Goal: Task Accomplishment & Management: Use online tool/utility

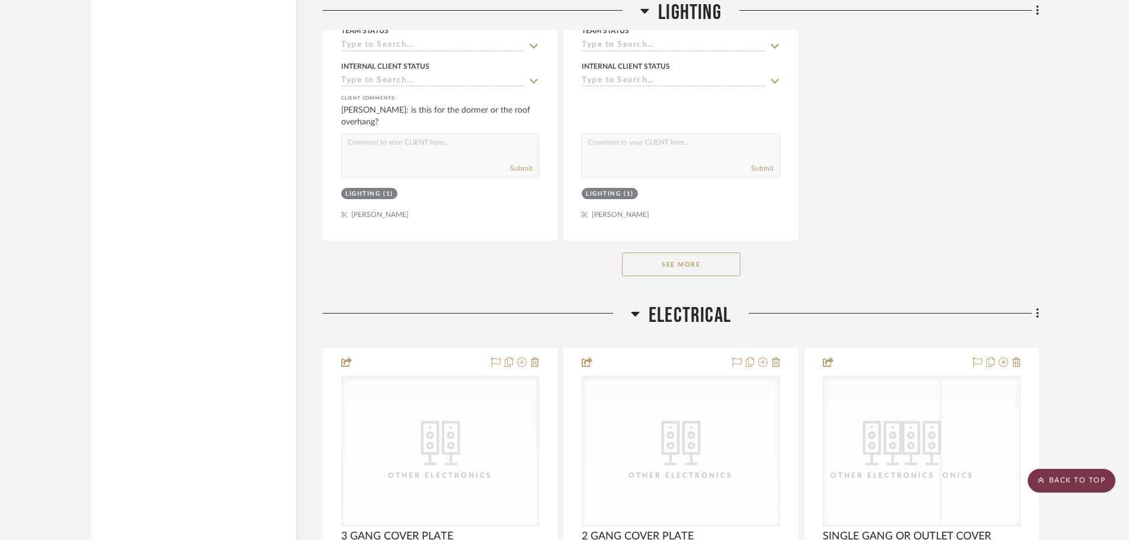
click at [1087, 482] on scroll-to-top-button "BACK TO TOP" at bounding box center [1072, 481] width 88 height 24
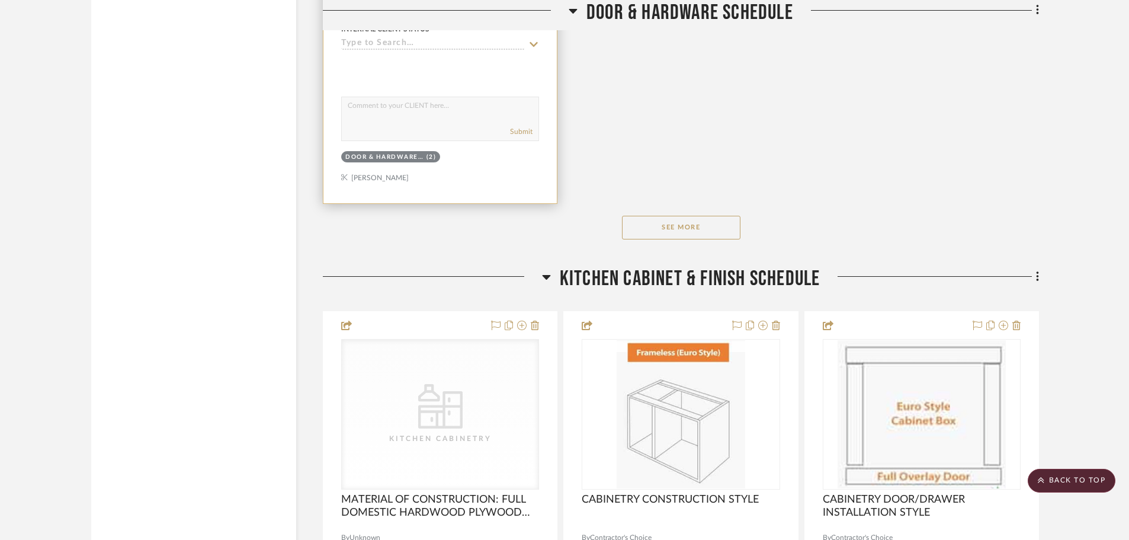
scroll to position [9124, 0]
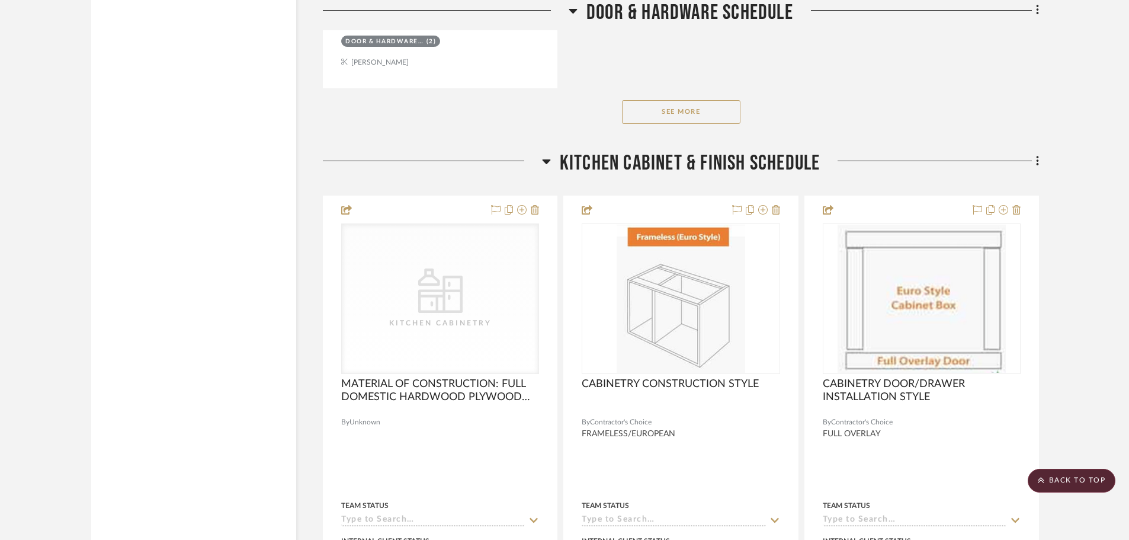
click at [639, 118] on button "See More" at bounding box center [681, 112] width 118 height 24
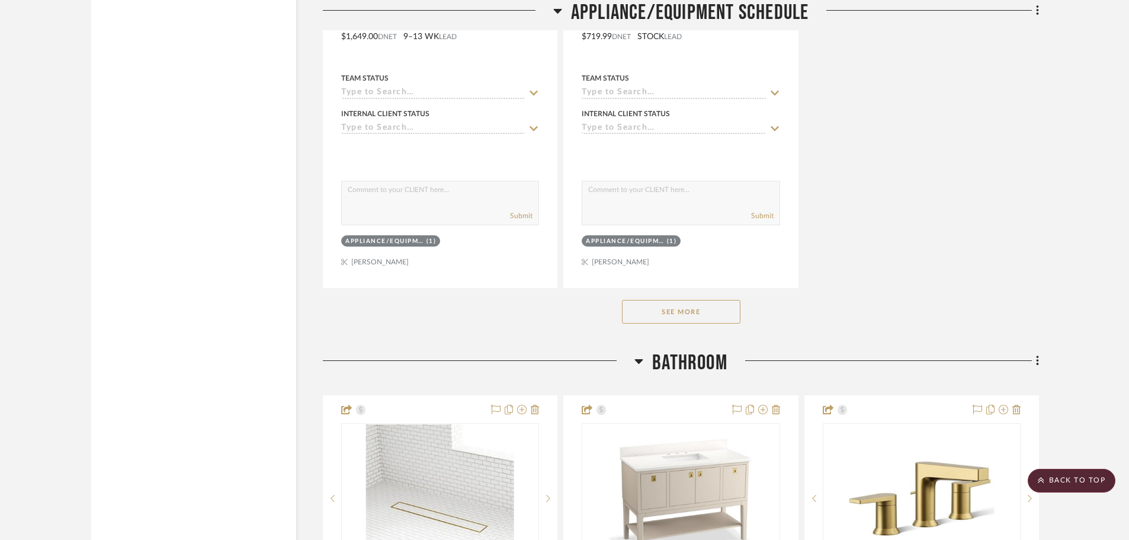
scroll to position [12383, 0]
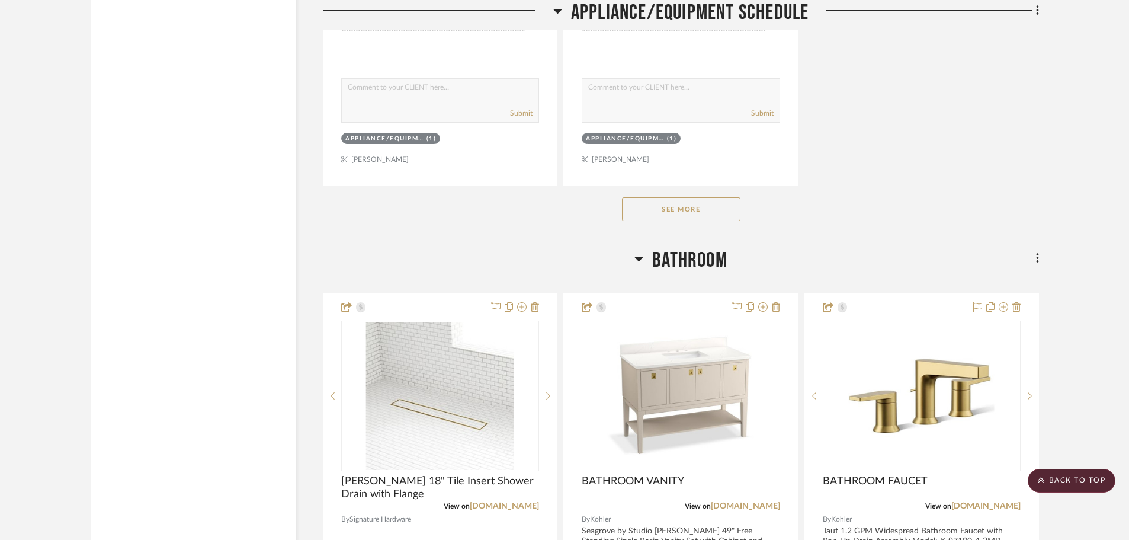
click at [716, 206] on button "See More" at bounding box center [681, 209] width 118 height 24
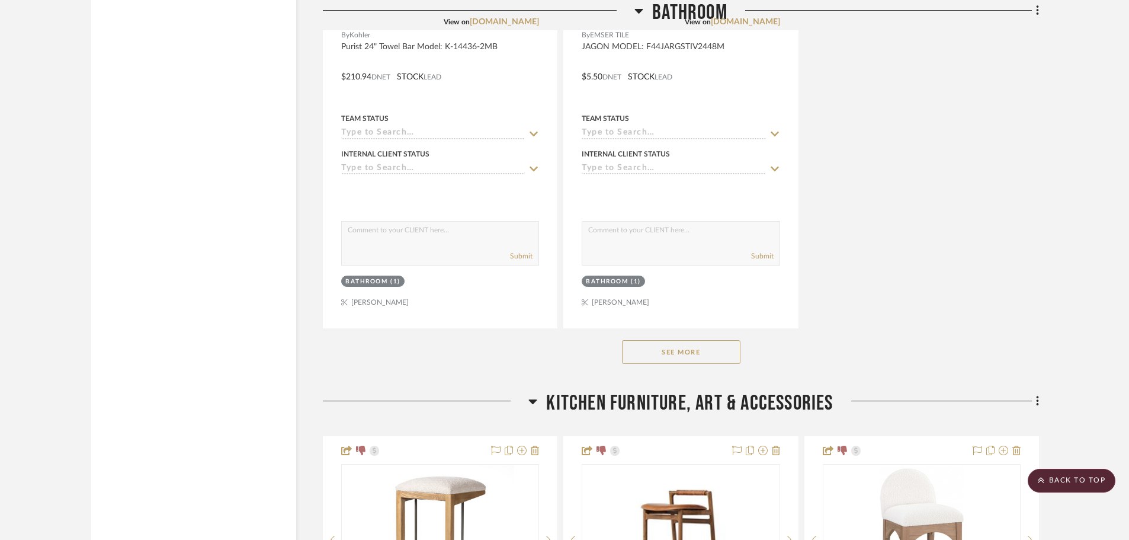
scroll to position [14634, 0]
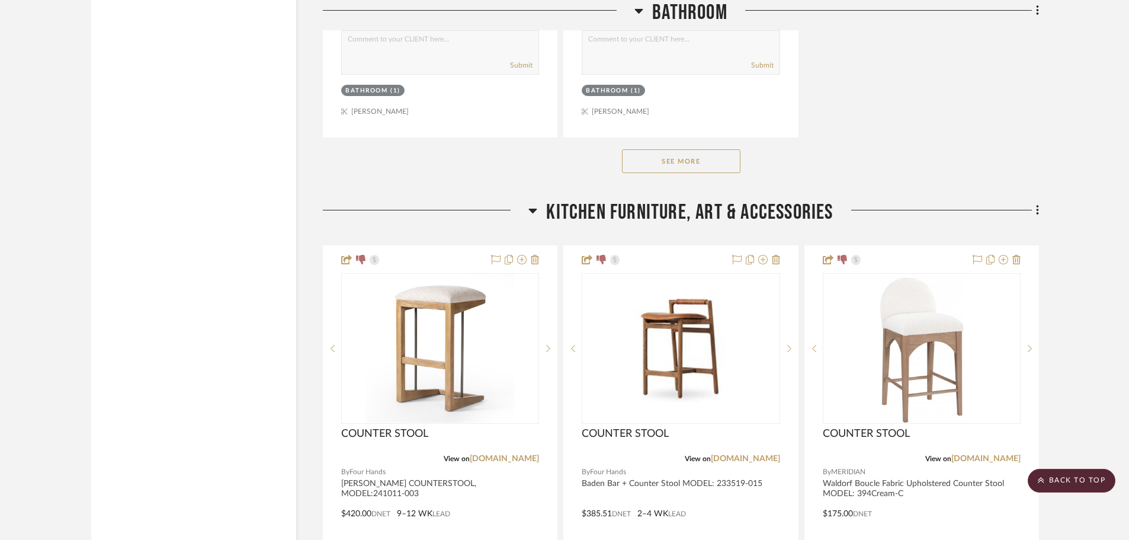
click at [682, 153] on button "See More" at bounding box center [681, 161] width 118 height 24
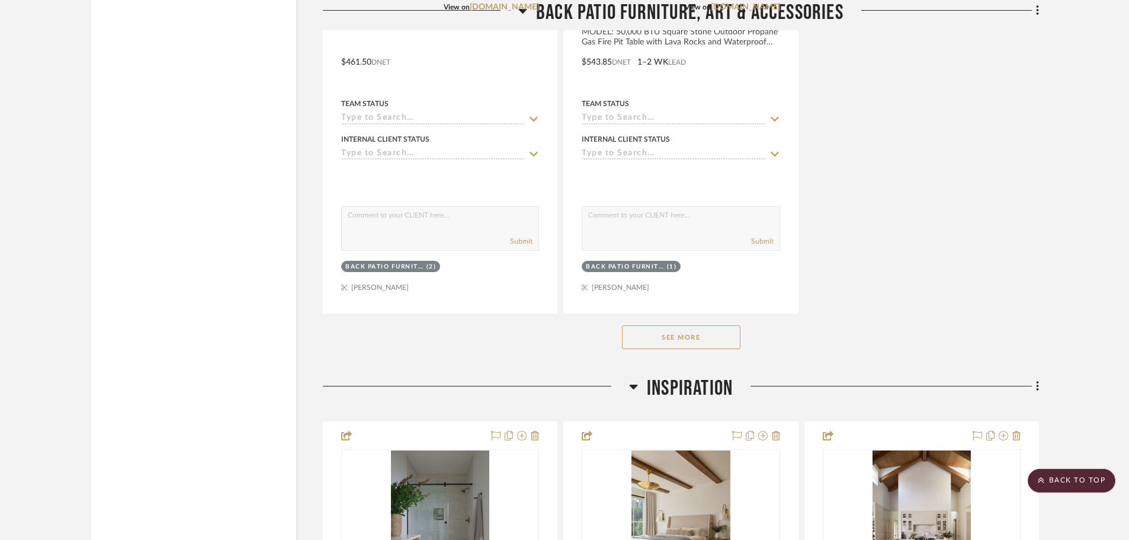
scroll to position [23403, 0]
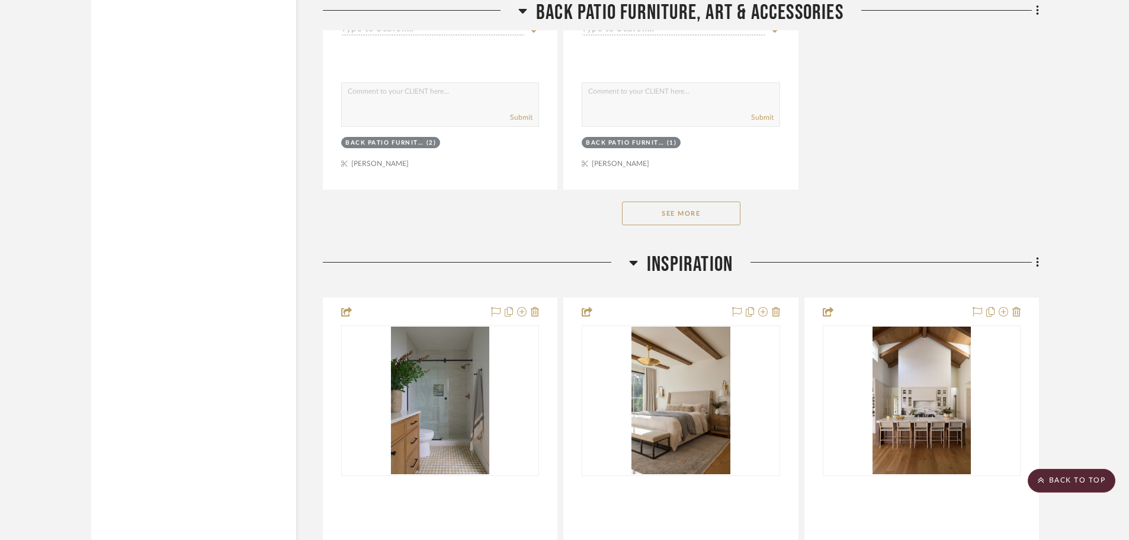
click at [694, 198] on div "See More" at bounding box center [681, 213] width 716 height 47
click at [694, 201] on button "See More" at bounding box center [681, 213] width 118 height 24
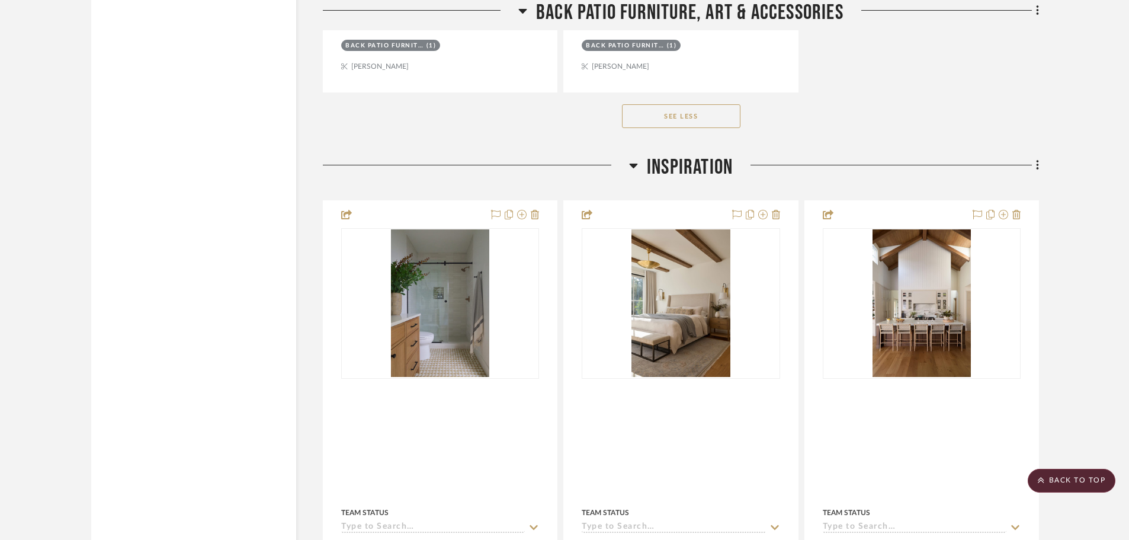
scroll to position [25062, 0]
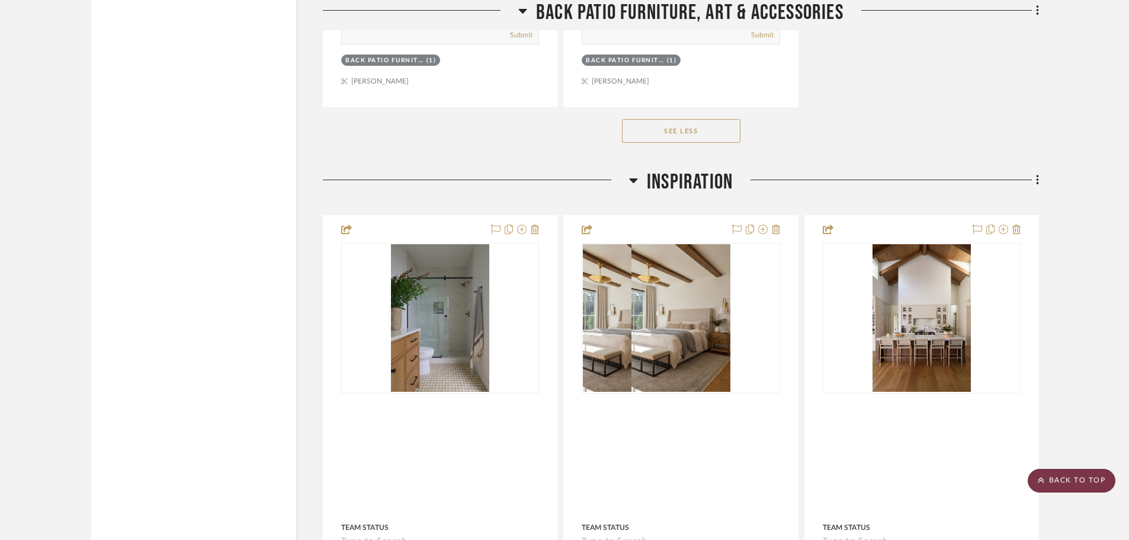
click at [1081, 481] on scroll-to-top-button "BACK TO TOP" at bounding box center [1072, 481] width 88 height 24
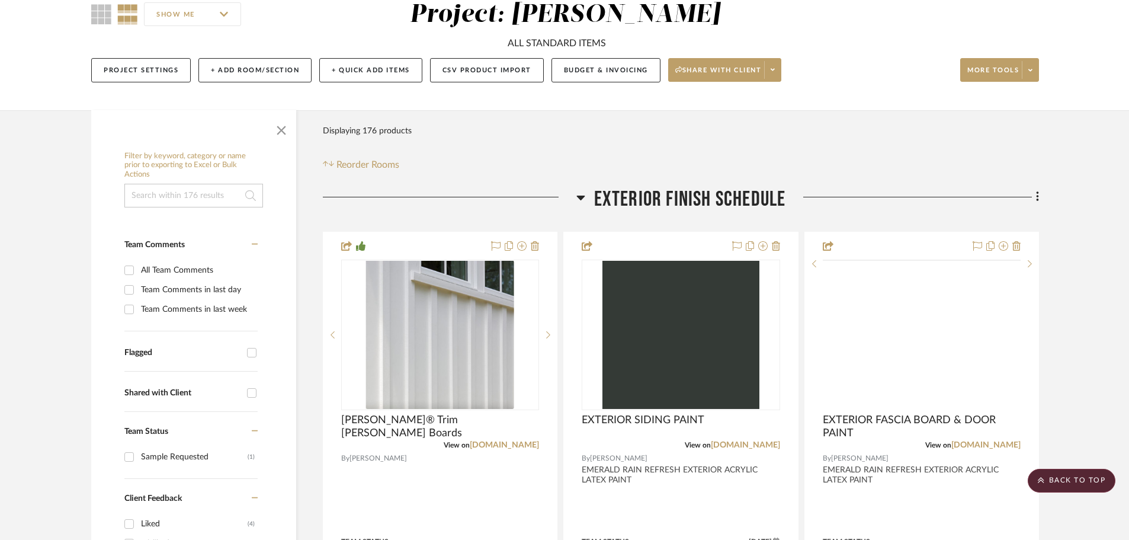
scroll to position [0, 0]
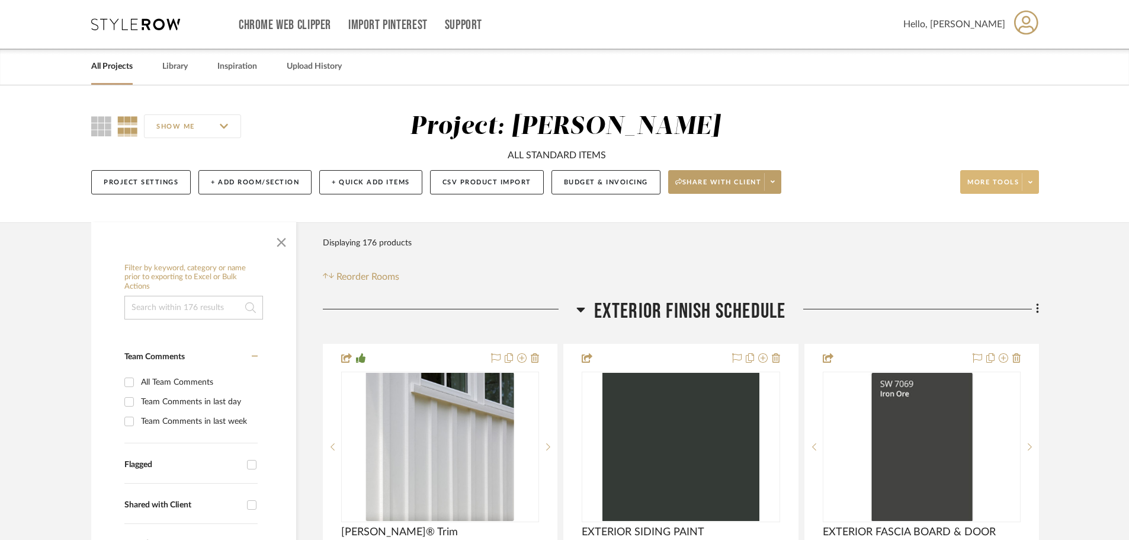
click at [1026, 187] on span at bounding box center [1030, 182] width 17 height 18
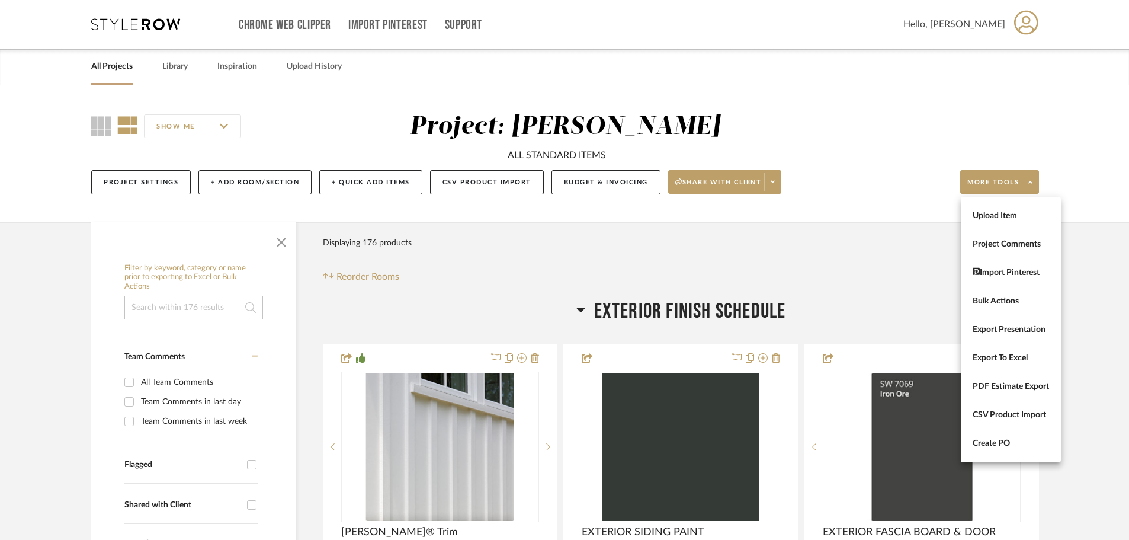
click at [917, 214] on div at bounding box center [564, 270] width 1129 height 540
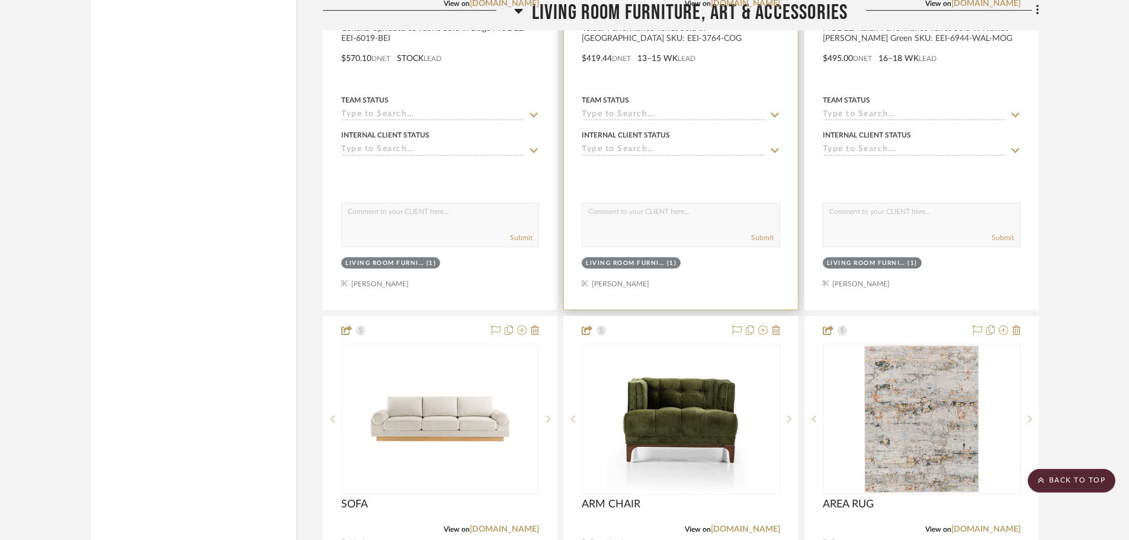
scroll to position [17775, 0]
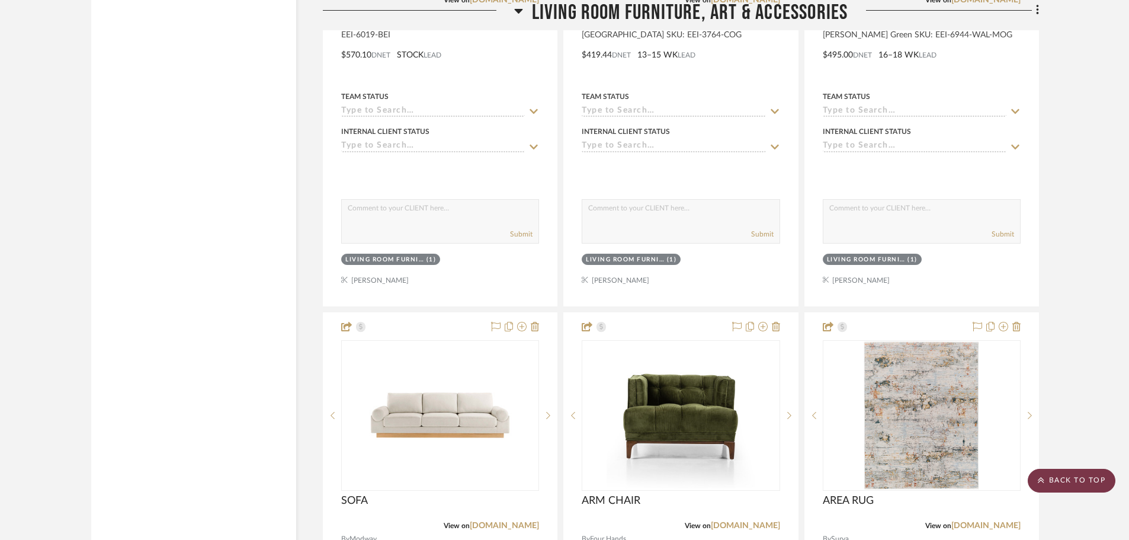
click at [1056, 479] on scroll-to-top-button "BACK TO TOP" at bounding box center [1072, 481] width 88 height 24
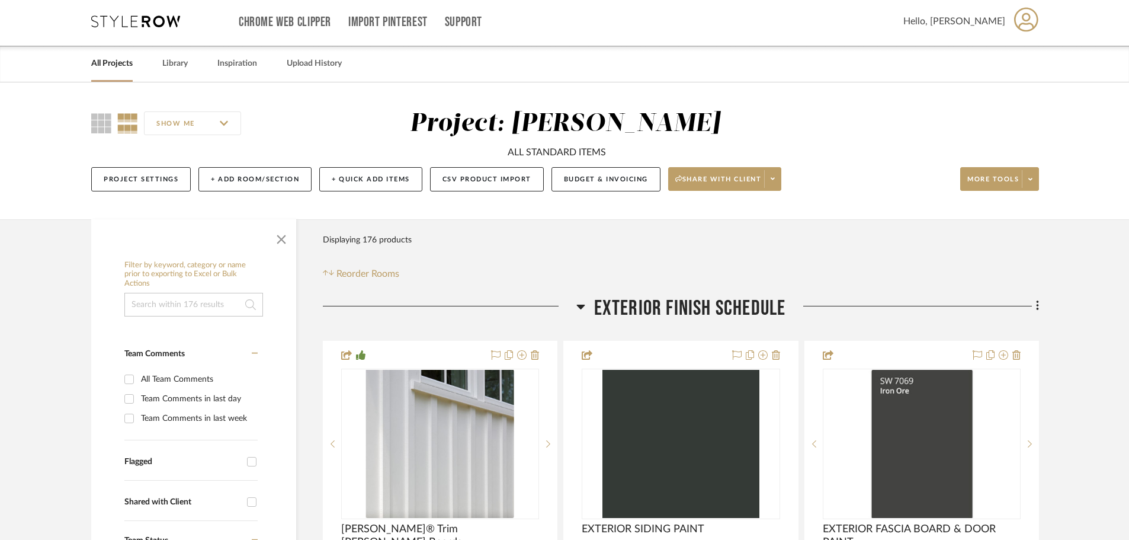
scroll to position [0, 0]
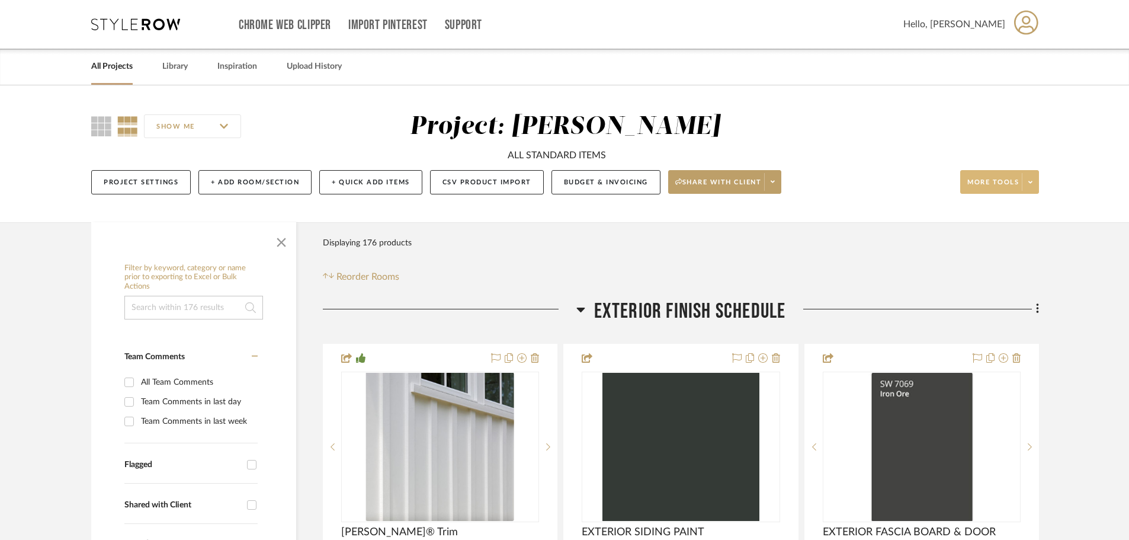
click at [992, 182] on span "More tools" at bounding box center [994, 187] width 52 height 18
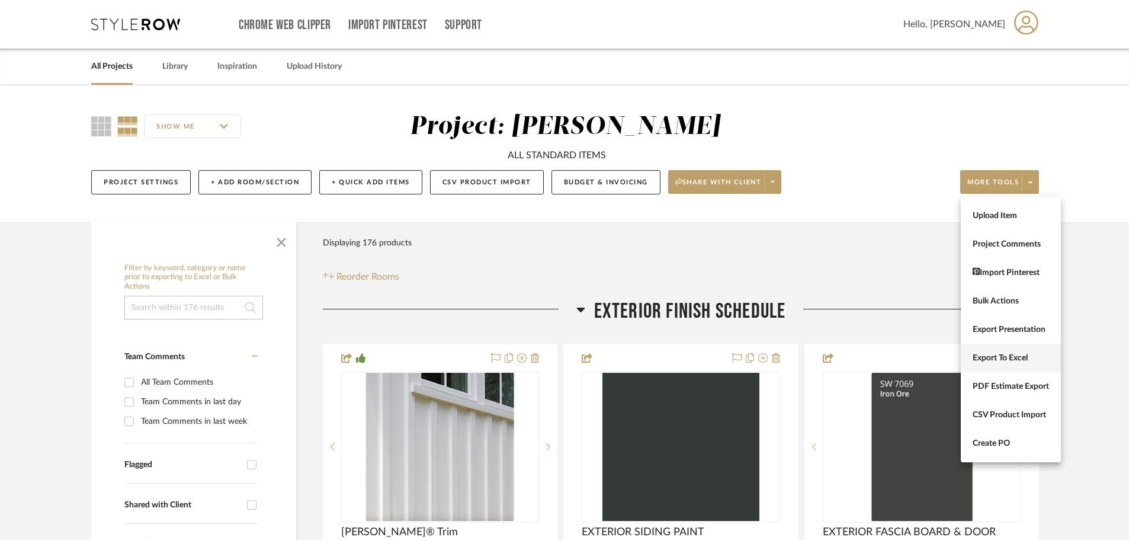
click at [992, 358] on span "Export To Excel" at bounding box center [1011, 358] width 76 height 10
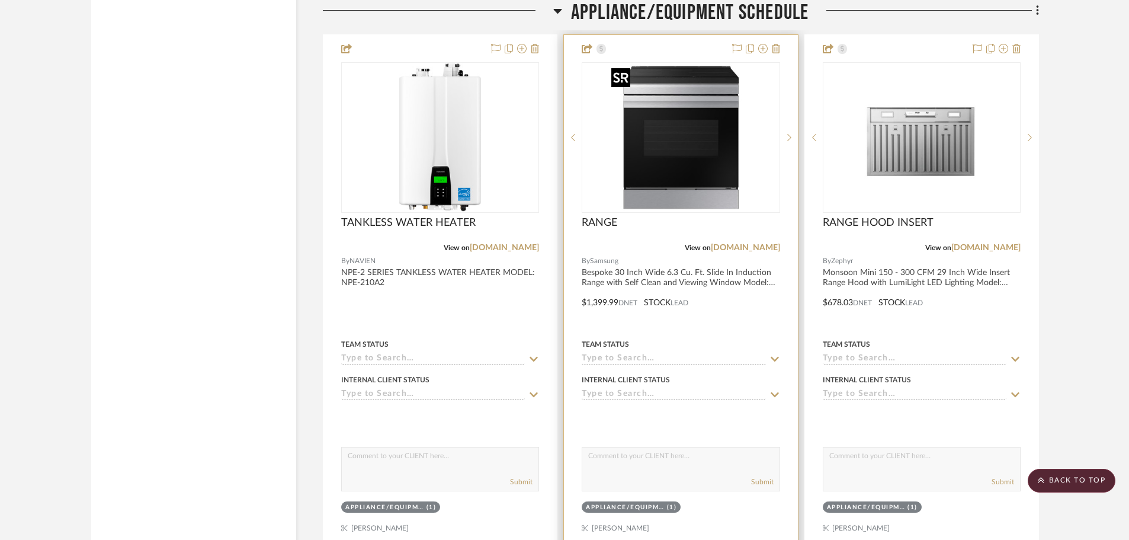
scroll to position [11494, 0]
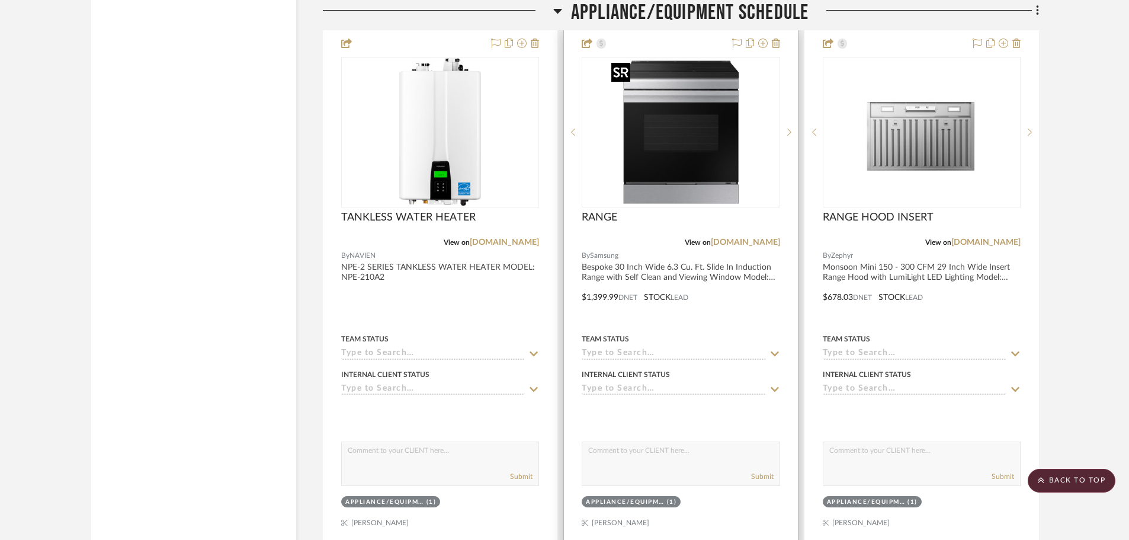
click at [707, 193] on img "0" at bounding box center [681, 132] width 148 height 148
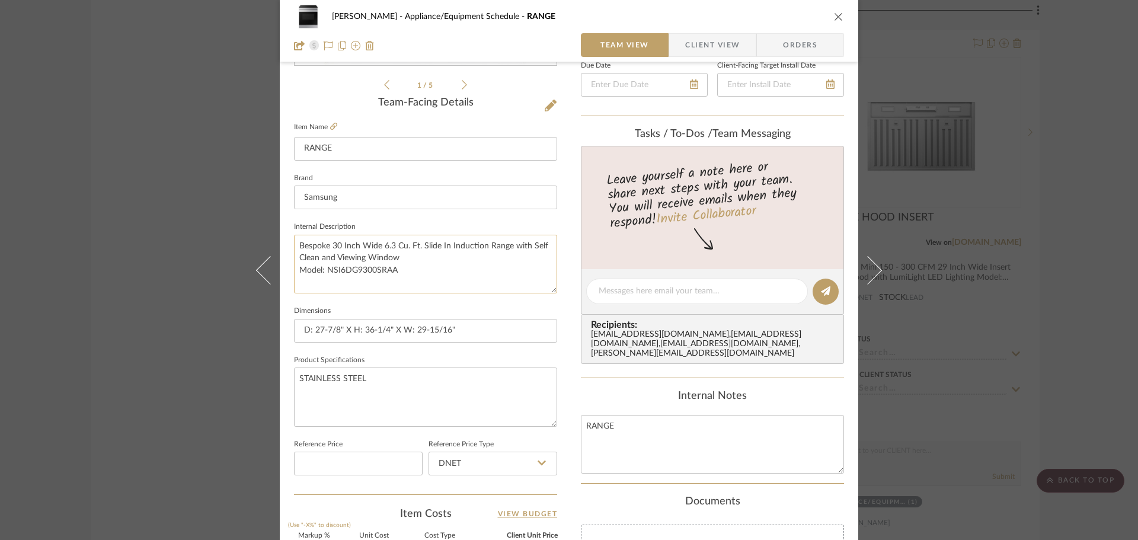
scroll to position [296, 0]
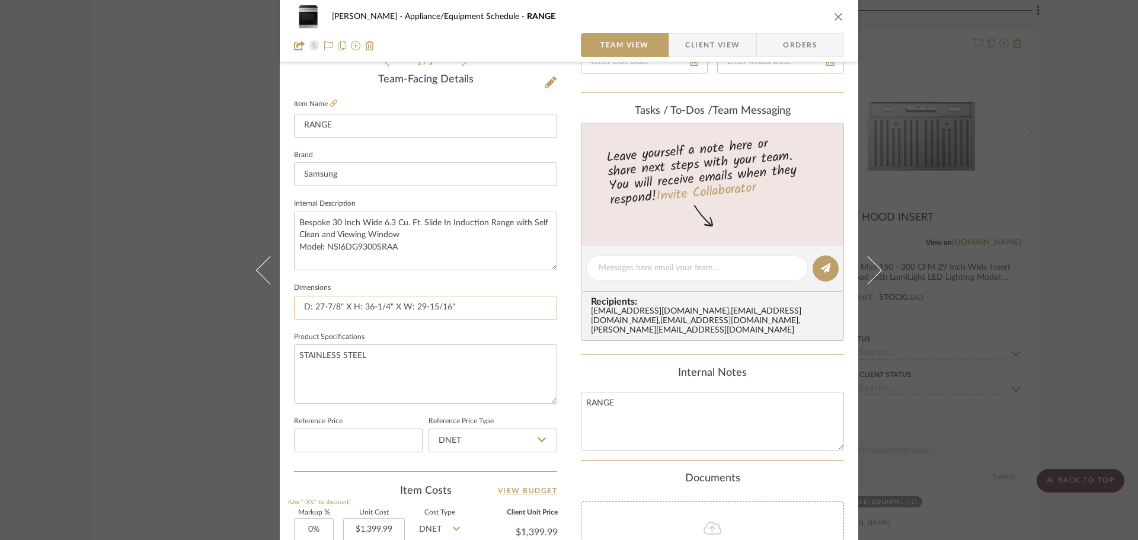
click at [511, 305] on input "D: 27-7/8" X H: 36-1/4" X W: 29-15/16"" at bounding box center [425, 308] width 263 height 24
click at [827, 15] on div "[PERSON_NAME] Appliance/Equipment Schedule RANGE" at bounding box center [569, 17] width 550 height 24
click at [834, 15] on icon "close" at bounding box center [838, 16] width 9 height 9
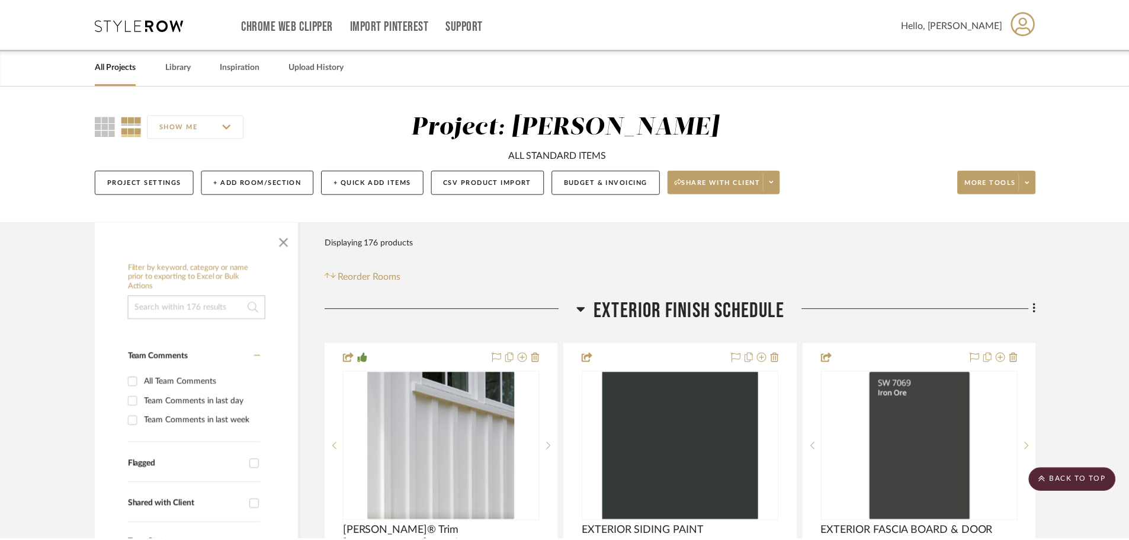
scroll to position [11494, 0]
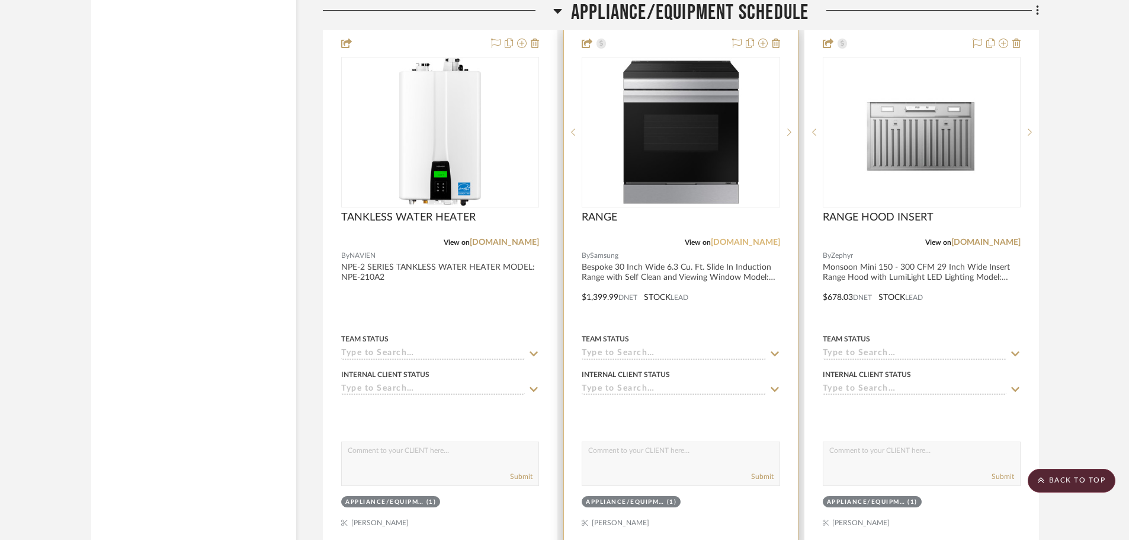
click at [760, 244] on link "[DOMAIN_NAME]" at bounding box center [745, 242] width 69 height 8
click at [654, 98] on img "0" at bounding box center [681, 132] width 148 height 148
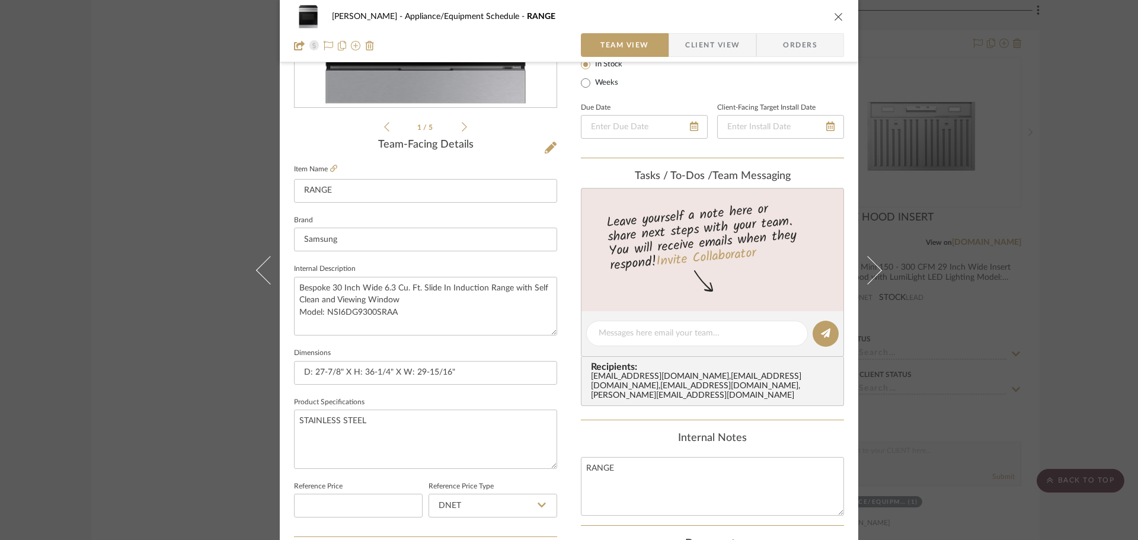
scroll to position [237, 0]
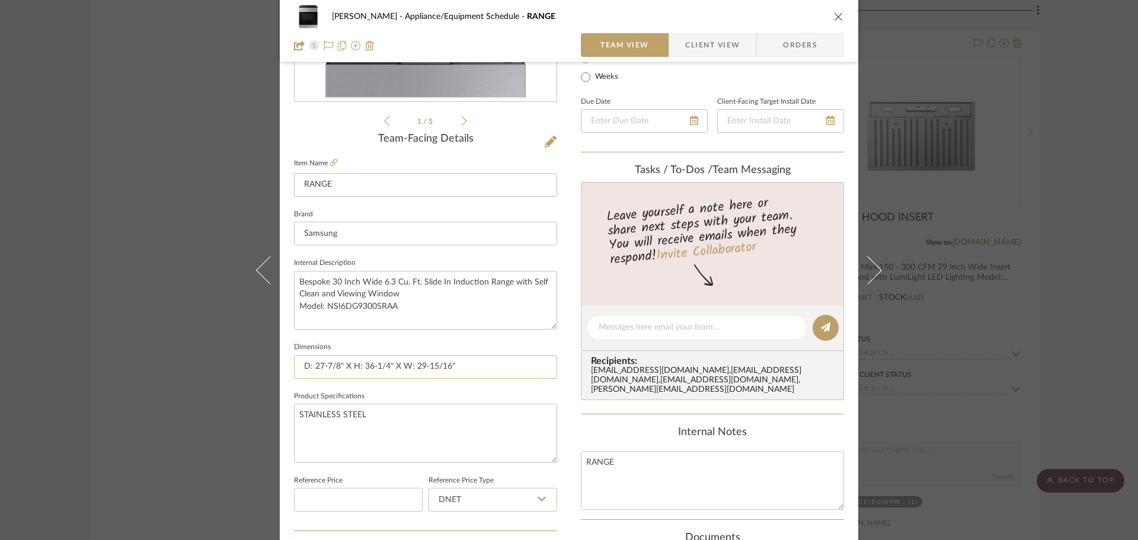
click at [498, 361] on input "D: 27-7/8" X H: 36-1/4" X W: 29-15/16"" at bounding box center [425, 367] width 263 height 24
type input "D: 27-7/8" X H: 36-1/4" X W: 29-15/16" 40A/240V"
click at [825, 18] on div "[PERSON_NAME] Appliance/Equipment Schedule RANGE" at bounding box center [569, 17] width 550 height 24
click at [834, 17] on icon "close" at bounding box center [838, 16] width 9 height 9
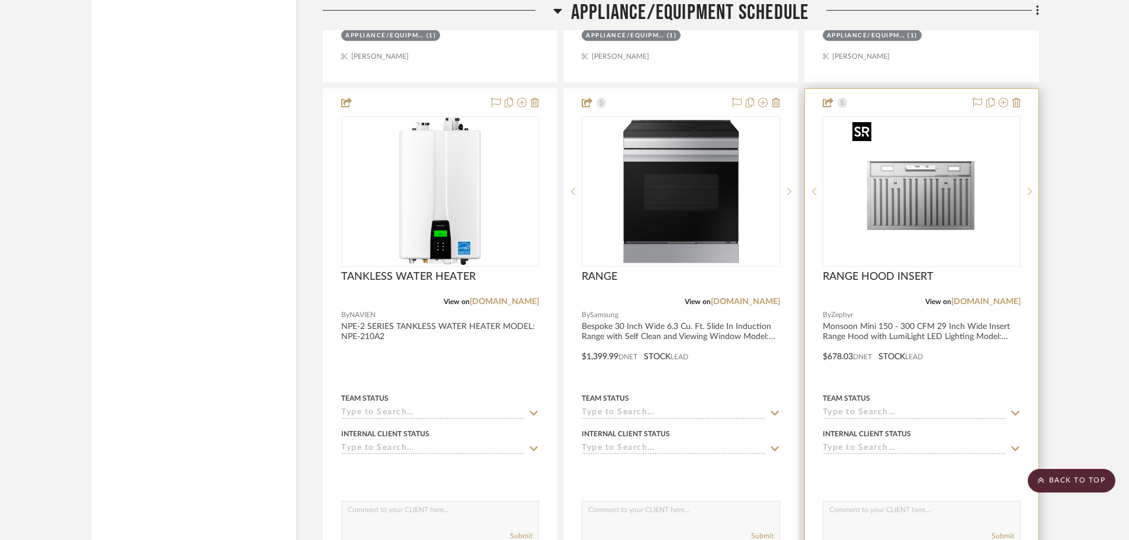
scroll to position [11494, 0]
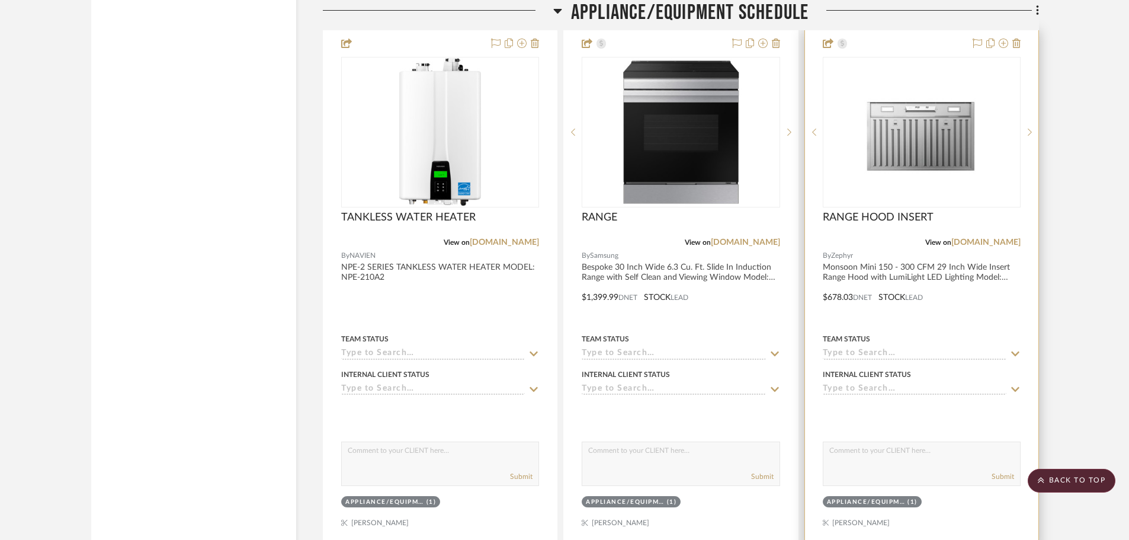
click at [991, 236] on div "RANGE HOOD INSERT" at bounding box center [922, 224] width 198 height 26
click at [994, 240] on link "[DOMAIN_NAME]" at bounding box center [986, 242] width 69 height 8
click at [900, 122] on img "0" at bounding box center [922, 132] width 148 height 148
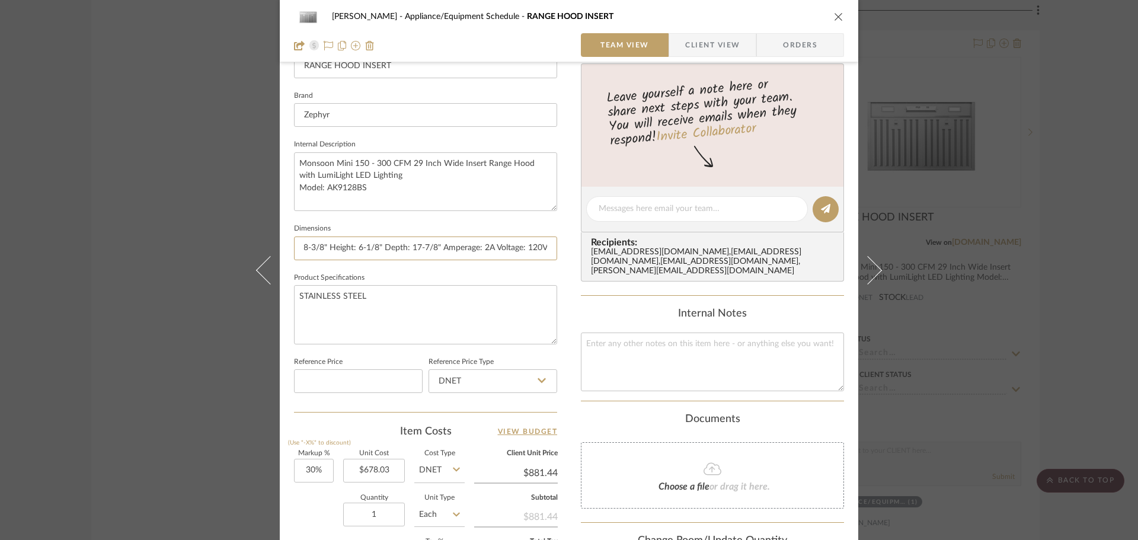
scroll to position [0, 93]
drag, startPoint x: 521, startPoint y: 250, endPoint x: 562, endPoint y: 250, distance: 40.9
click at [562, 250] on div "[PERSON_NAME] Appliance/Equipment Schedule RANGE HOOD INSERT Team View Client V…" at bounding box center [569, 200] width 578 height 1094
click at [443, 244] on input "Width: 28-3/8" Height: 6-1/8" Depth: 17-7/8" Amperage: 2A Voltage: 120V Wattage…" at bounding box center [425, 248] width 263 height 24
drag, startPoint x: 419, startPoint y: 247, endPoint x: 430, endPoint y: 268, distance: 23.6
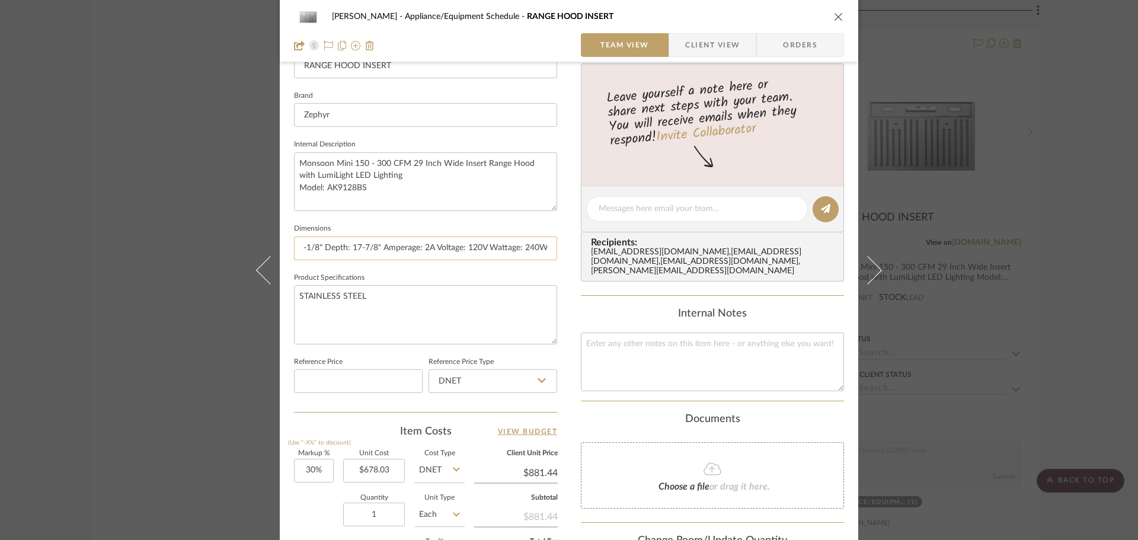
click at [421, 248] on input "Width: 28-3/8" Height: 6-1/8" Depth: 17-7/8" Amperage: 2A Voltage: 120V Wattage…" at bounding box center [425, 248] width 263 height 24
click at [430, 247] on input "Width: 28-3/8" Height: 6-1/8" Depth: 17-7/8" 2A Voltage: 120V Wattage: 240W" at bounding box center [425, 248] width 263 height 24
drag, startPoint x: 436, startPoint y: 247, endPoint x: 466, endPoint y: 246, distance: 30.2
click at [466, 246] on input "Width: 28-3/8" Height: 6-1/8" Depth: 17-7/8" 2A/ Voltage: 120V Wattage: 240W" at bounding box center [425, 248] width 263 height 24
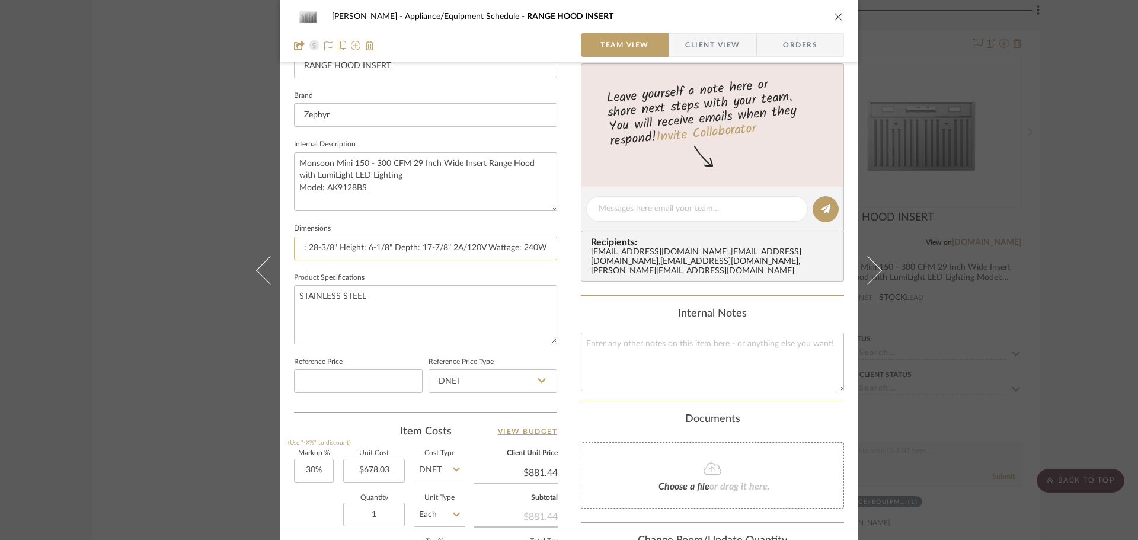
scroll to position [0, 23]
click at [482, 246] on input "Width: 28-3/8" Height: 6-1/8" Depth: 17-7/8" 2A/120V Wattage: 240W" at bounding box center [425, 248] width 263 height 24
drag, startPoint x: 488, startPoint y: 248, endPoint x: 524, endPoint y: 246, distance: 36.2
click at [524, 246] on input "Width: 28-3/8" Height: 6-1/8" Depth: 17-7/8" 2A/120V/ Wattage: 240W" at bounding box center [425, 248] width 263 height 24
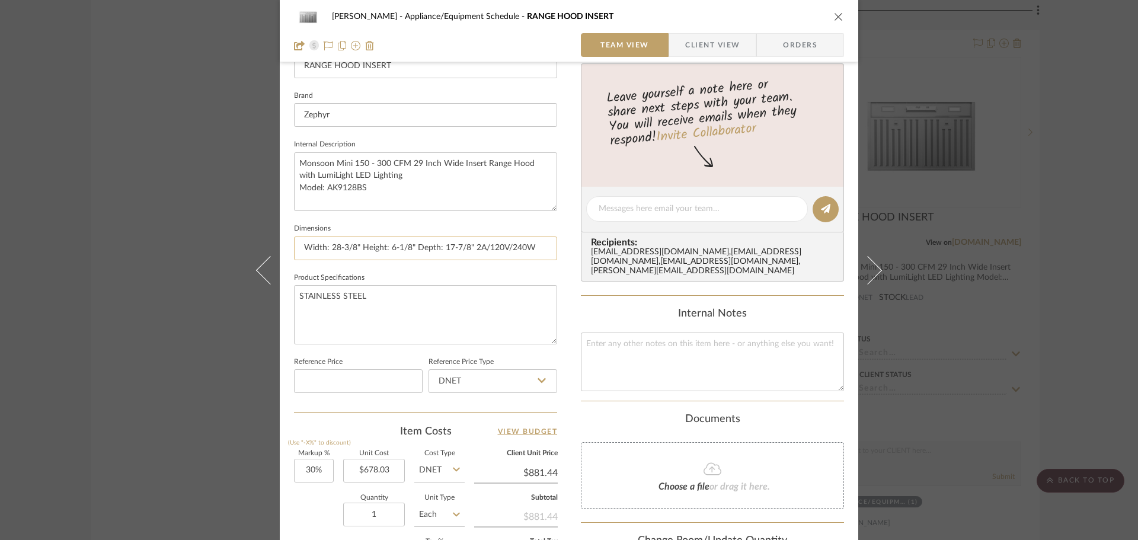
click at [528, 246] on input "Width: 28-3/8" Height: 6-1/8" Depth: 17-7/8" 2A/120V/240W" at bounding box center [425, 248] width 263 height 24
type input "Width: 28-3/8" Height: 6-1/8" Depth: 17-7/8" 2A/120V/240W"
click at [538, 297] on textarea "STAINLESS STEEL" at bounding box center [425, 314] width 263 height 59
click at [828, 20] on div "[PERSON_NAME] Appliance/Equipment Schedule RANGE HOOD INSERT" at bounding box center [569, 17] width 550 height 24
click at [834, 19] on icon "close" at bounding box center [838, 16] width 9 height 9
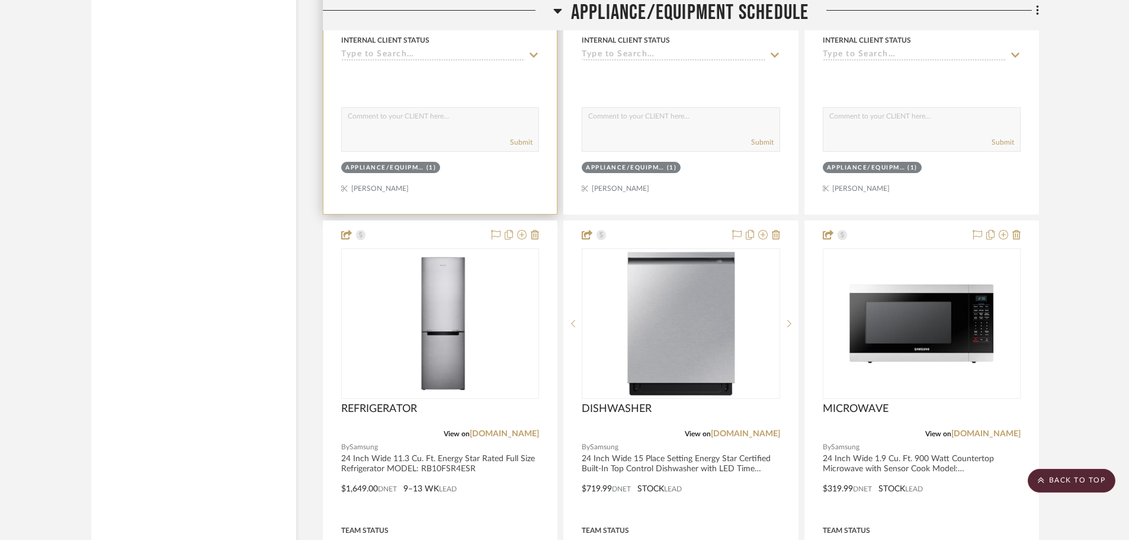
scroll to position [11850, 0]
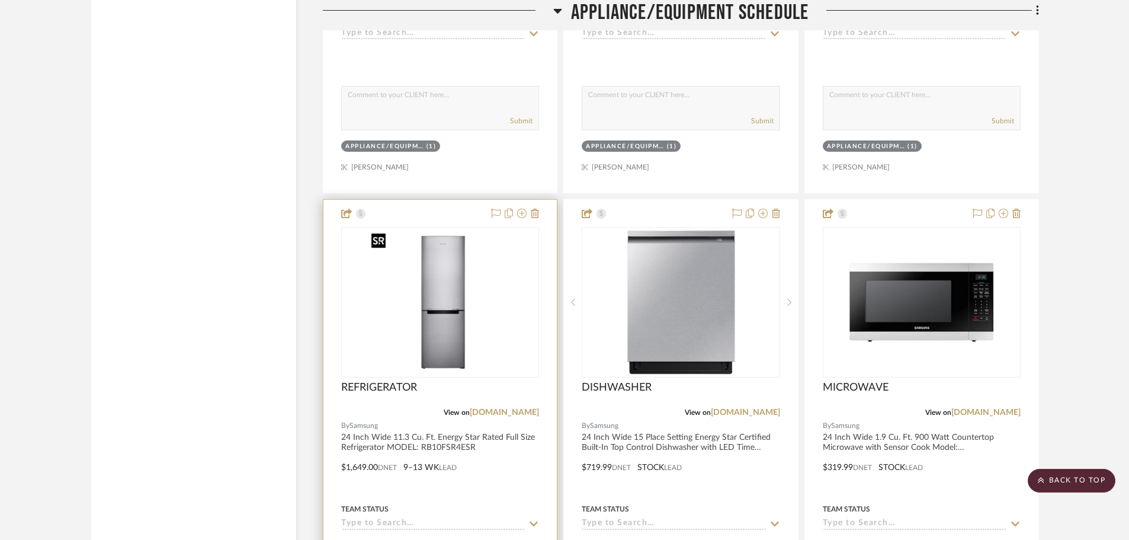
click at [466, 321] on img "0" at bounding box center [441, 302] width 148 height 148
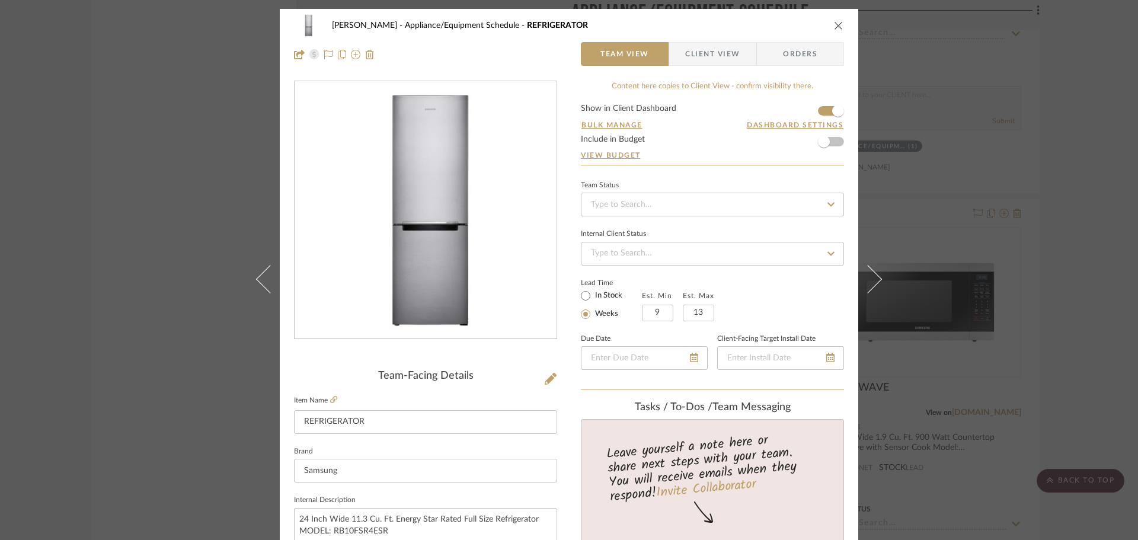
scroll to position [296, 0]
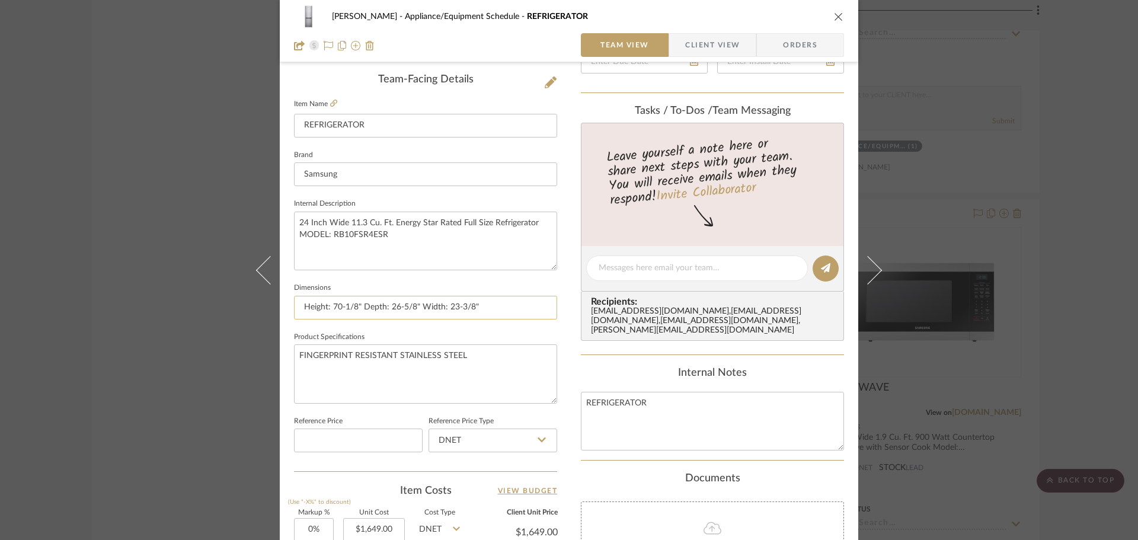
click at [511, 311] on input "Height: 70-1/8" Depth: 26-5/8" Width: 23-3/8"" at bounding box center [425, 308] width 263 height 24
click at [331, 100] on icon at bounding box center [333, 103] width 7 height 7
click at [498, 302] on input "Height: 70-1/8" Depth: 26-5/8" Width: 23-3/8"" at bounding box center [425, 308] width 263 height 24
type input "Height: 70-1/8" Depth: 26-5/8" Width: 23-3/8" 120V"
click at [533, 381] on textarea "FINGERPRINT RESISTANT STAINLESS STEEL" at bounding box center [425, 373] width 263 height 59
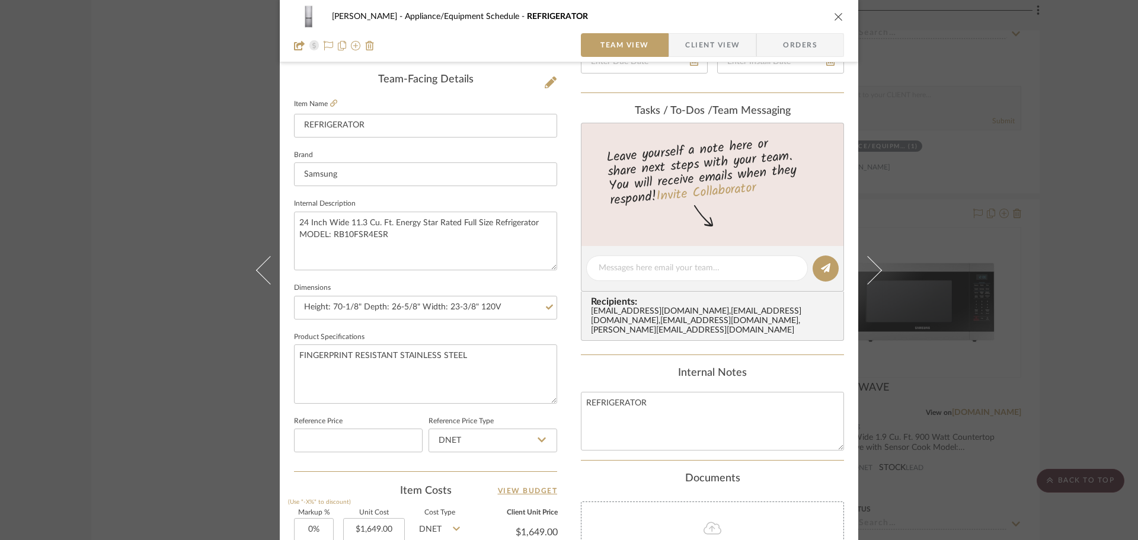
drag, startPoint x: 834, startPoint y: 16, endPoint x: 665, endPoint y: 3, distance: 170.0
click at [834, 17] on icon "close" at bounding box center [838, 16] width 9 height 9
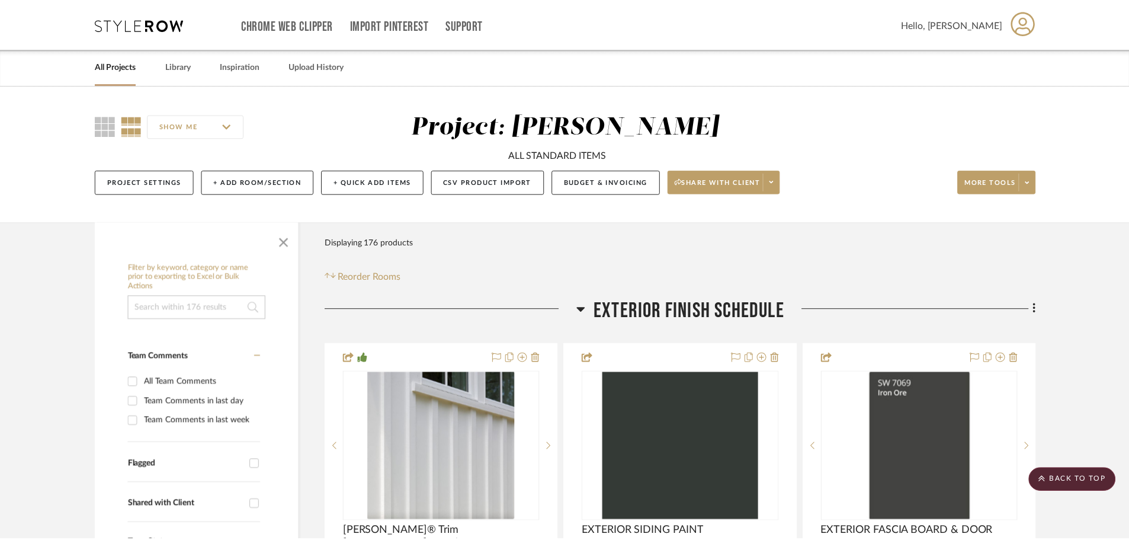
scroll to position [11850, 0]
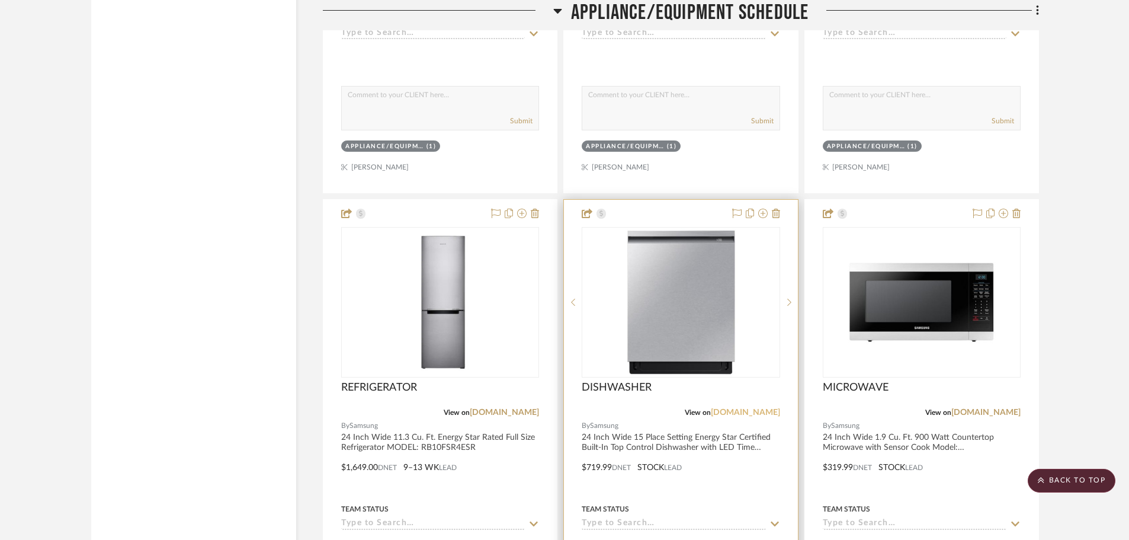
click at [761, 412] on link "[DOMAIN_NAME]" at bounding box center [745, 412] width 69 height 8
click at [672, 309] on img "0" at bounding box center [681, 302] width 148 height 148
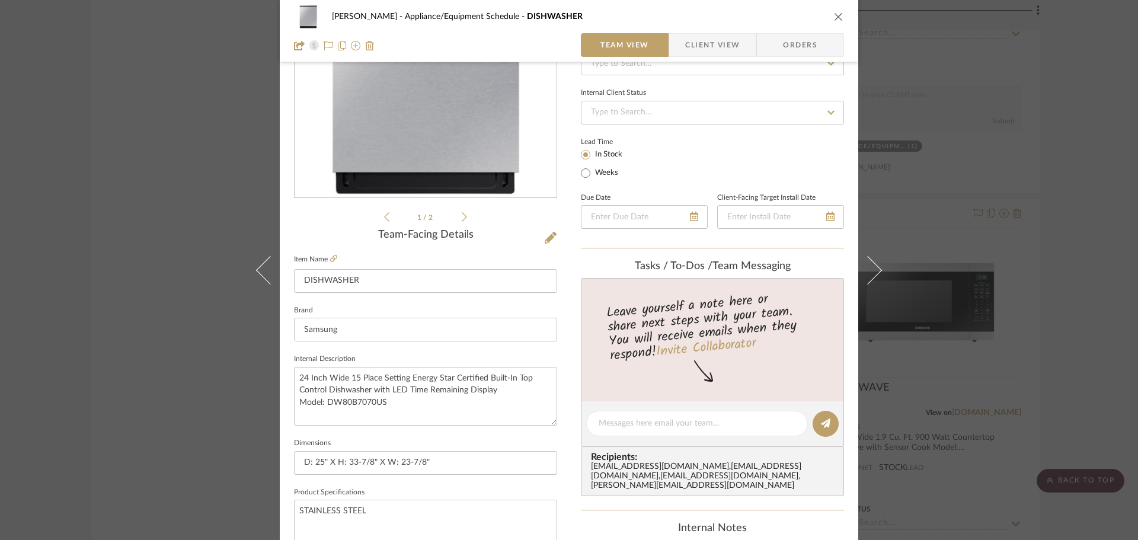
scroll to position [237, 0]
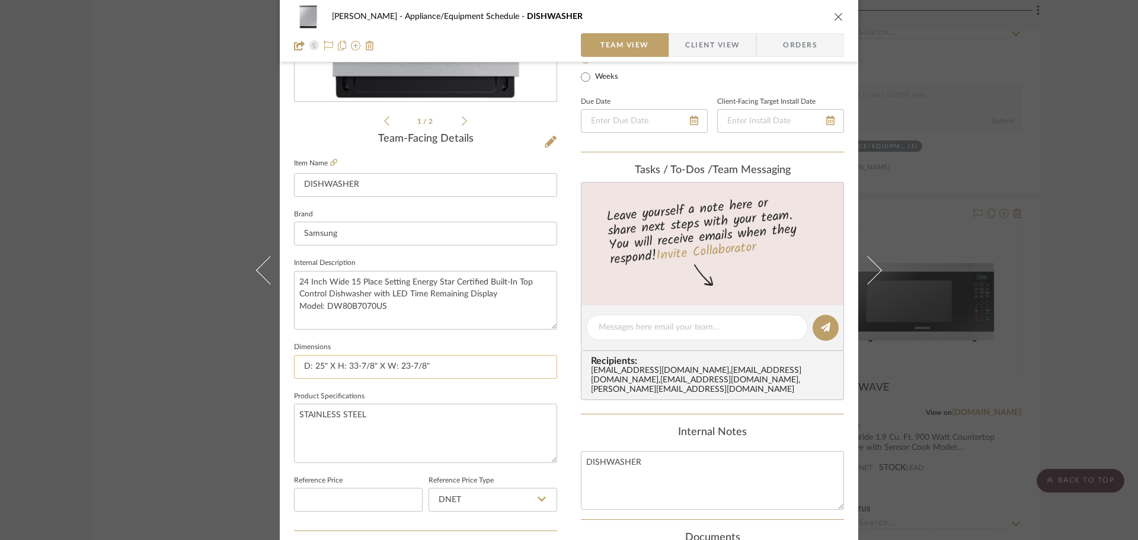
click at [463, 365] on input "D: 25" X H: 33-7/8" X W: 23-7/8"" at bounding box center [425, 367] width 263 height 24
type input "D: 25" X H: 33-7/8" X W: 23-7/8" 15A/120V"
click at [478, 408] on textarea "STAINLESS STEEL" at bounding box center [425, 432] width 263 height 59
click at [838, 24] on div "[PERSON_NAME] Appliance/Equipment Schedule DISHWASHER" at bounding box center [569, 17] width 550 height 24
click at [834, 15] on icon "close" at bounding box center [838, 16] width 9 height 9
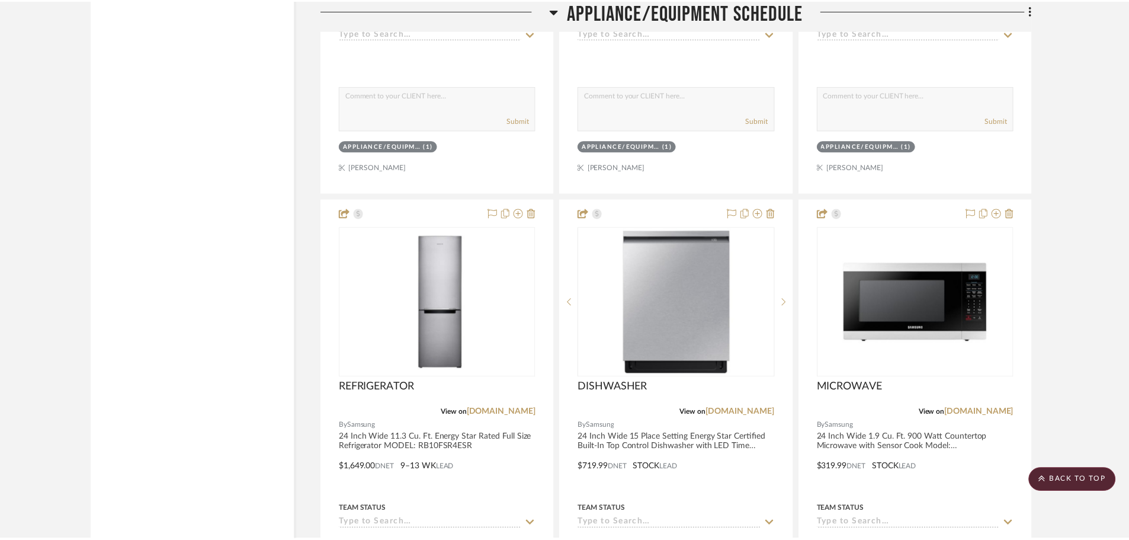
scroll to position [11850, 0]
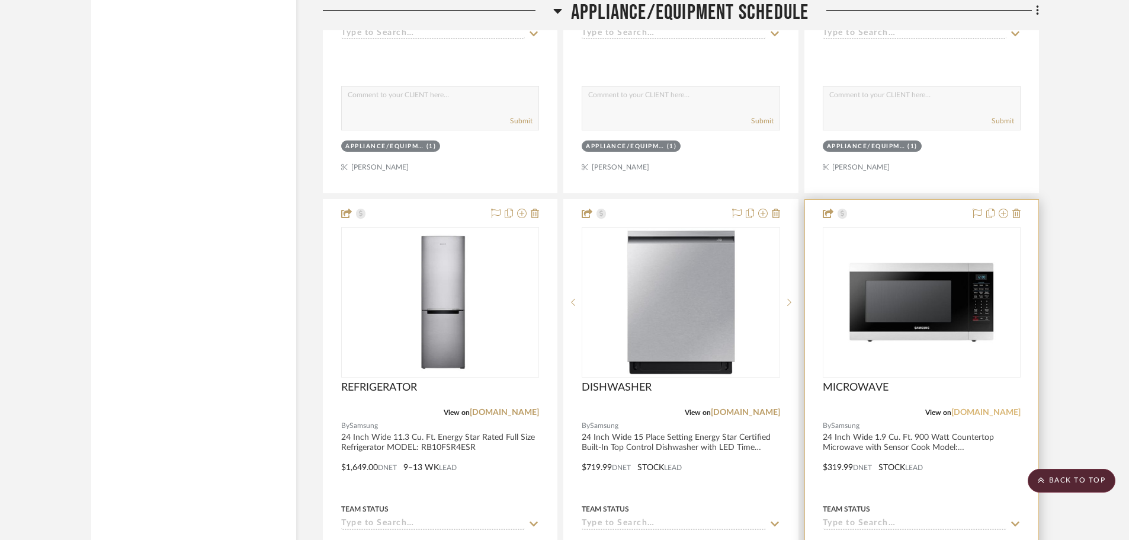
click at [998, 413] on link "[DOMAIN_NAME]" at bounding box center [986, 412] width 69 height 8
click at [960, 341] on img "0" at bounding box center [922, 302] width 148 height 148
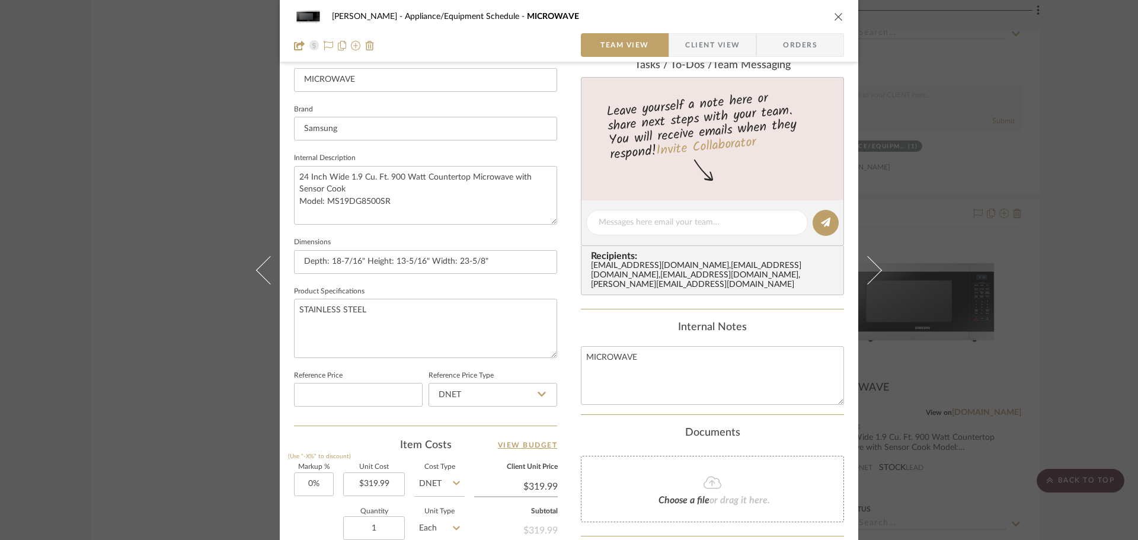
scroll to position [355, 0]
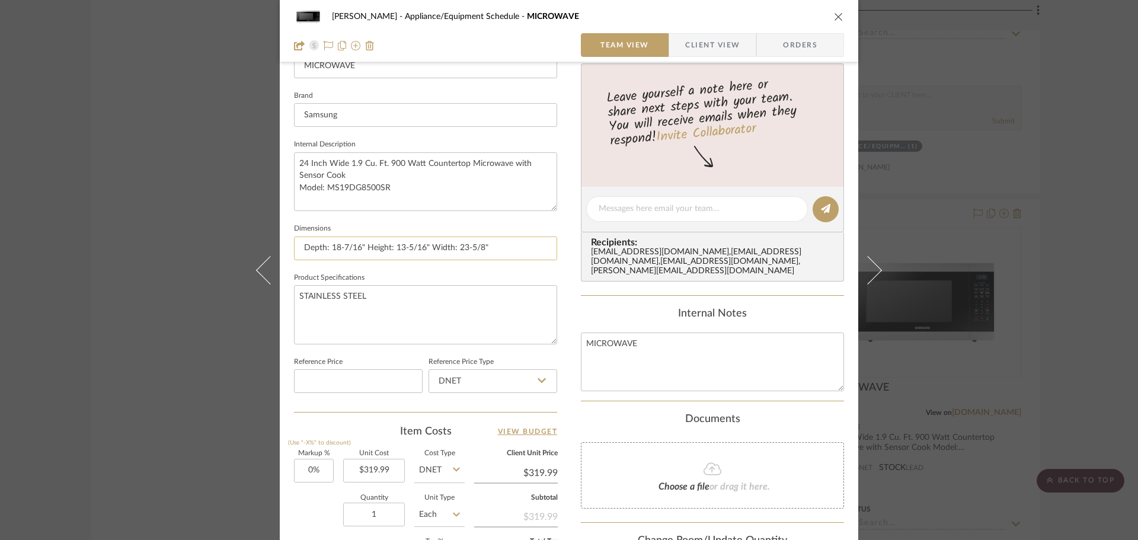
click at [503, 251] on input "Depth: 18-7/16" Height: 13-5/16" Width: 23-5/8"" at bounding box center [425, 248] width 263 height 24
paste input "Amperage: 15A Voltage: 120V Wattage: 900W"
drag, startPoint x: 373, startPoint y: 249, endPoint x: 416, endPoint y: 260, distance: 44.4
click at [416, 260] on input "Depth: 18-7/16" Height: 13-5/16" Width: 23-5/8" Amperage: 15A Voltage: 120V Wat…" at bounding box center [425, 248] width 263 height 24
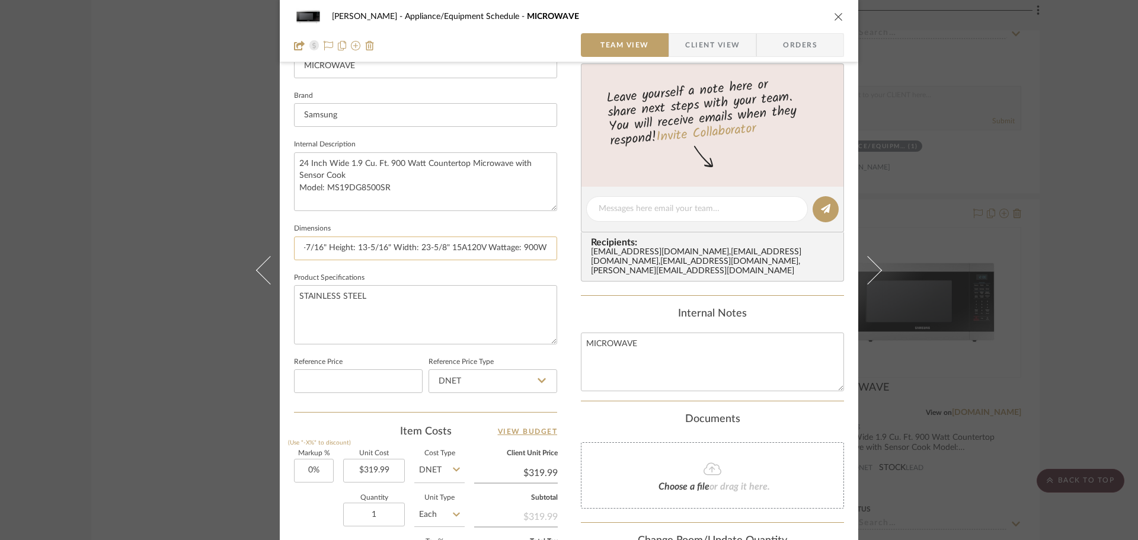
scroll to position [0, 38]
drag, startPoint x: 526, startPoint y: 247, endPoint x: 487, endPoint y: 250, distance: 38.6
click at [487, 250] on input "Depth: 18-7/16" Height: 13-5/16" Width: 23-5/8" 15A/120V Wattage: 900W" at bounding box center [425, 248] width 263 height 24
type input "Depth: 18-7/16" Height: 13-5/16" Width: 23-5/8" 15A/120V/900W"
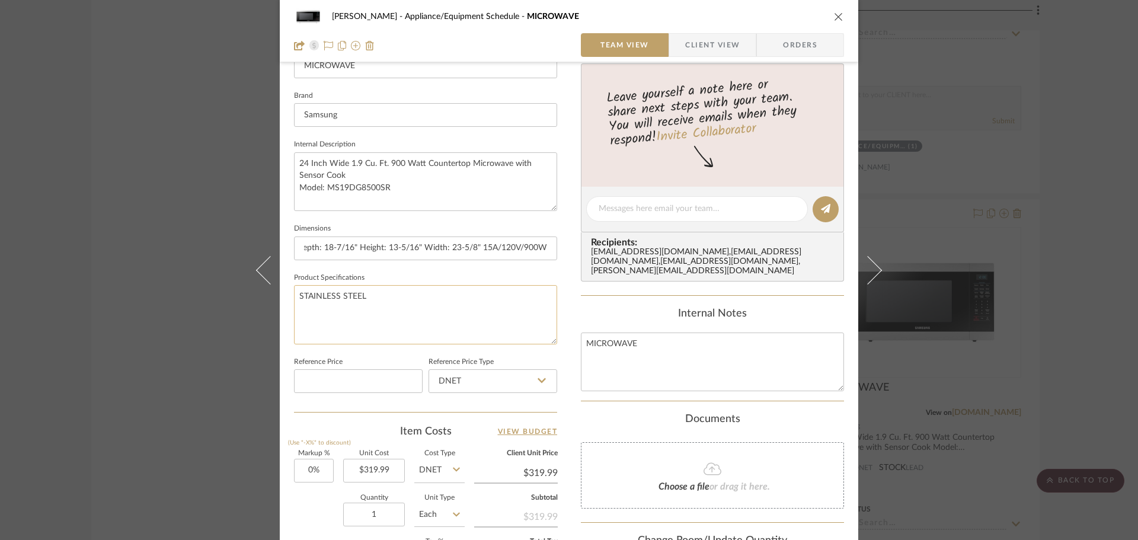
scroll to position [0, 0]
click at [486, 333] on textarea "STAINLESS STEEL" at bounding box center [425, 314] width 263 height 59
click at [835, 17] on icon "close" at bounding box center [838, 16] width 9 height 9
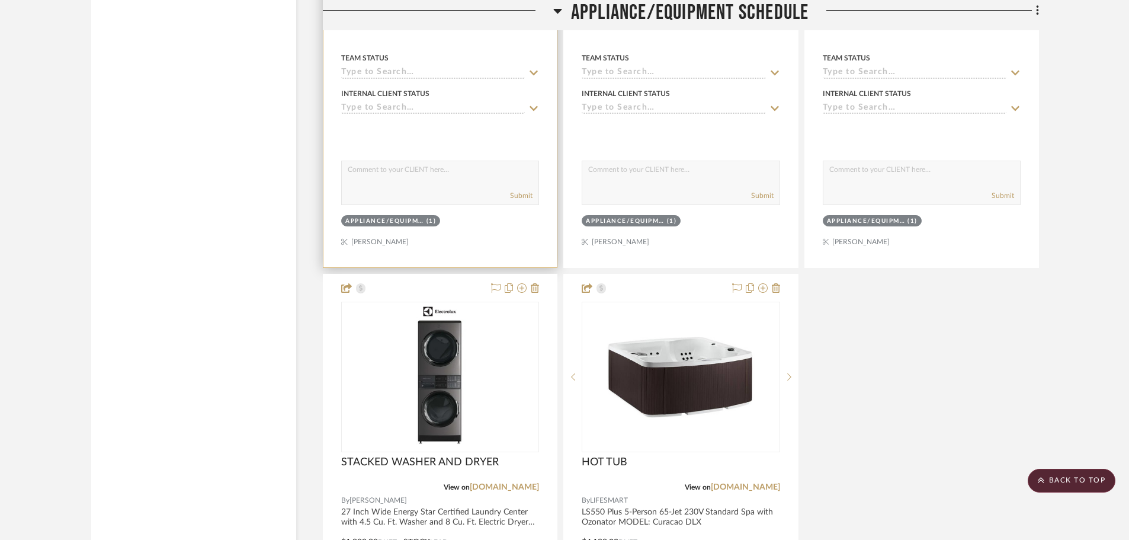
scroll to position [12383, 0]
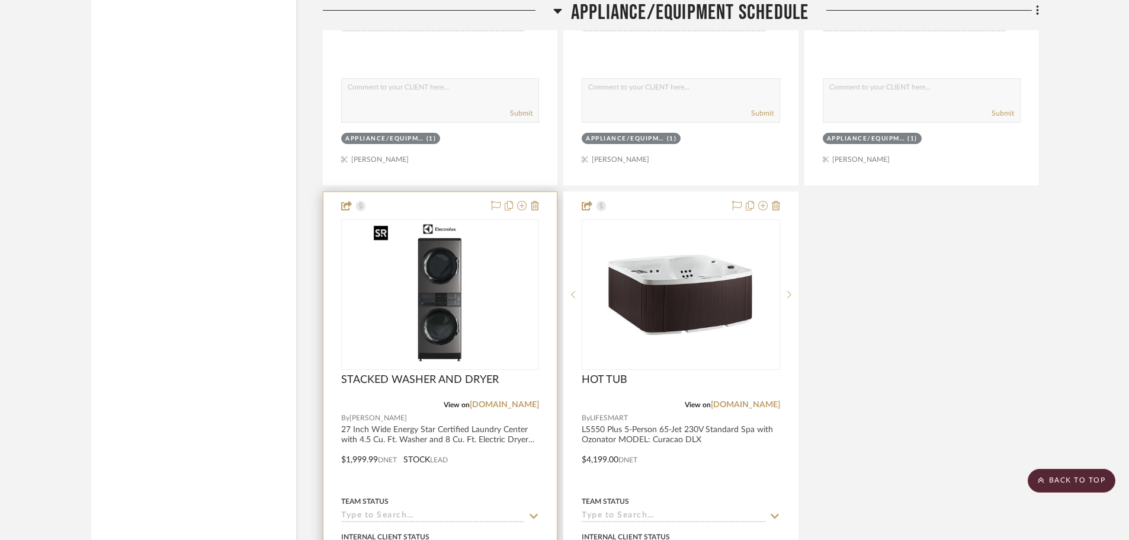
click at [0, 0] on img at bounding box center [0, 0] width 0 height 0
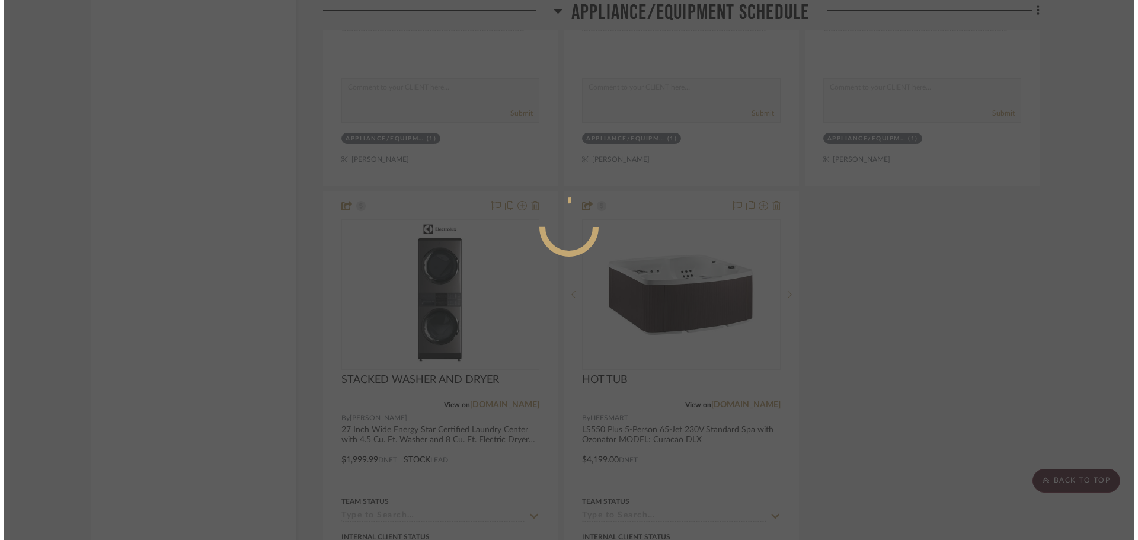
scroll to position [0, 0]
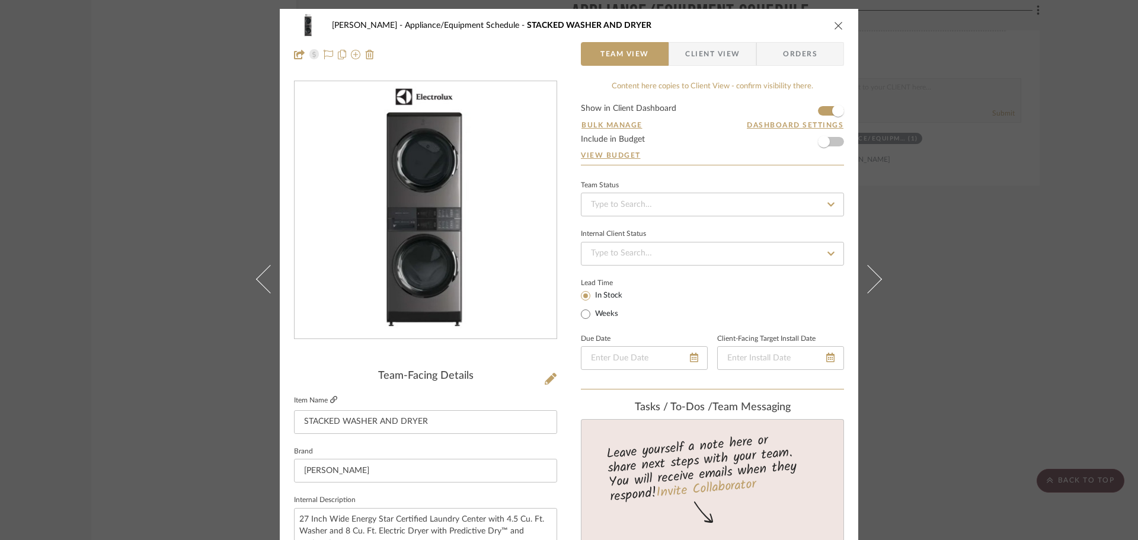
click at [331, 401] on icon at bounding box center [333, 399] width 7 height 7
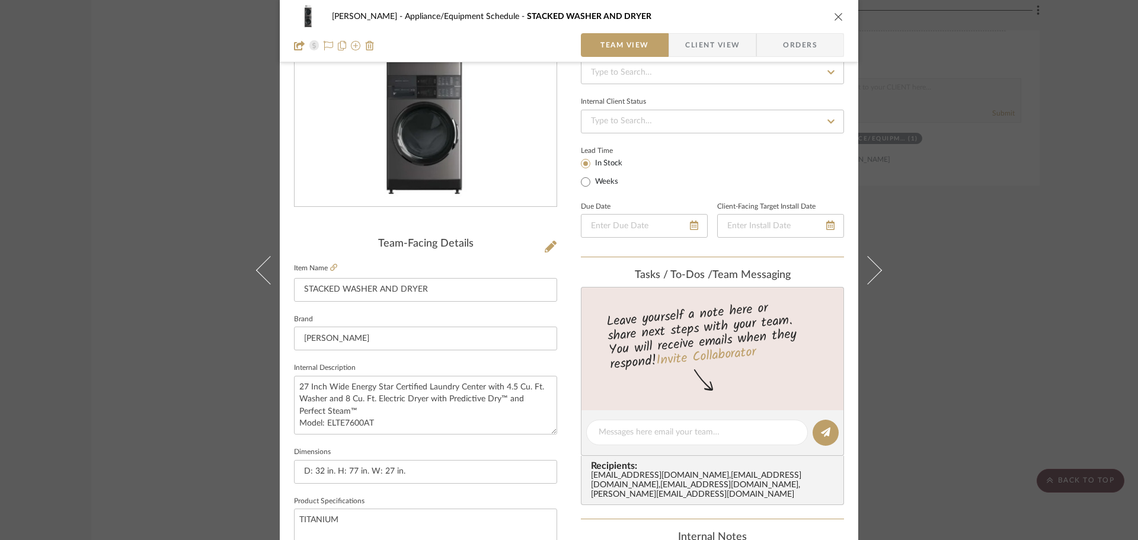
scroll to position [178, 0]
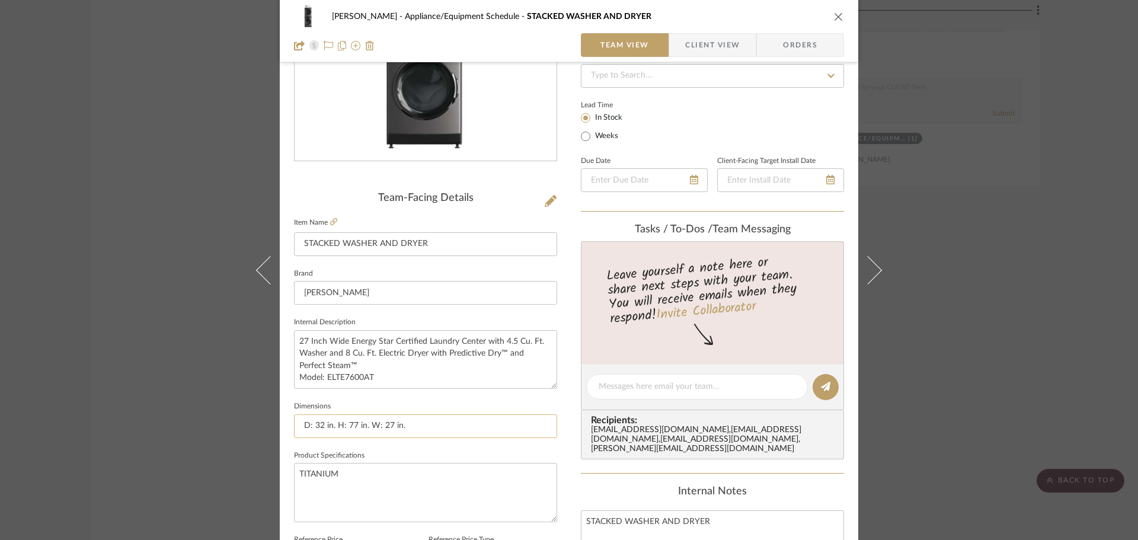
click at [423, 423] on input "D: 32 in. H: 77 in. W: 27 in." at bounding box center [425, 426] width 263 height 24
paste input "Amperage: 40A Voltage: 240V"
drag, startPoint x: 401, startPoint y: 427, endPoint x: 443, endPoint y: 428, distance: 42.1
click at [443, 428] on input "D: 32 in. H: 77 in. W: 27 in. Amperage: 40A Voltage: 240V" at bounding box center [425, 426] width 263 height 24
drag, startPoint x: 418, startPoint y: 424, endPoint x: 452, endPoint y: 422, distance: 34.4
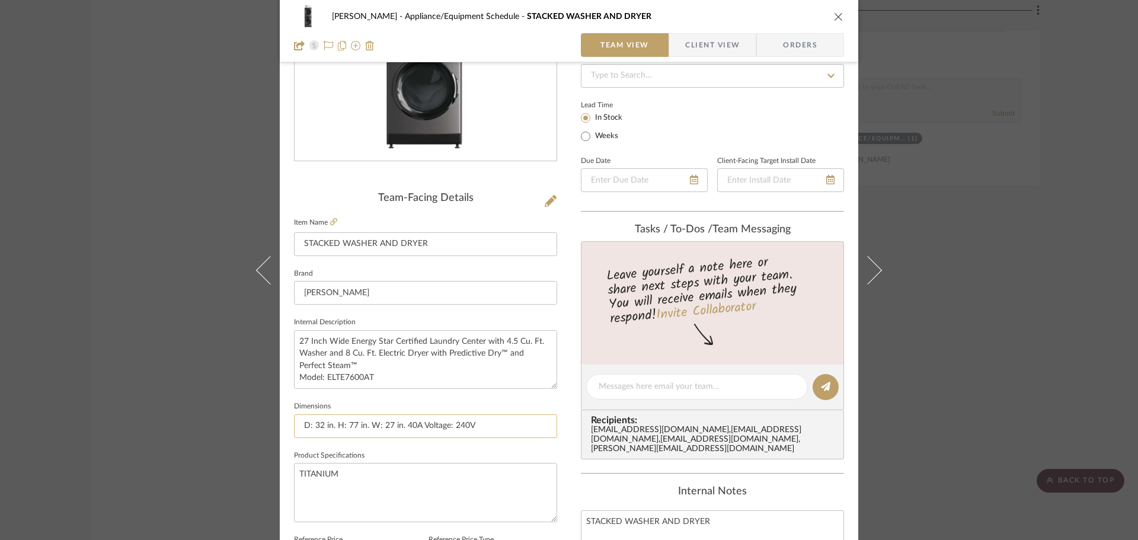
click at [452, 422] on input "D: 32 in. H: 77 in. W: 27 in. 40A Voltage: 240V" at bounding box center [425, 426] width 263 height 24
click at [451, 422] on input "D: 32 in. H: 77 in. W: 27 in. 40A Voltage: 240V" at bounding box center [425, 426] width 263 height 24
drag, startPoint x: 451, startPoint y: 424, endPoint x: 417, endPoint y: 427, distance: 34.5
click at [417, 427] on input "D: 32 in. H: 77 in. W: 27 in. 40A Voltage: 240V" at bounding box center [425, 426] width 263 height 24
click at [475, 427] on input "D: 32 in. H: 77 in. W: 27 in. 40A/240V" at bounding box center [425, 426] width 263 height 24
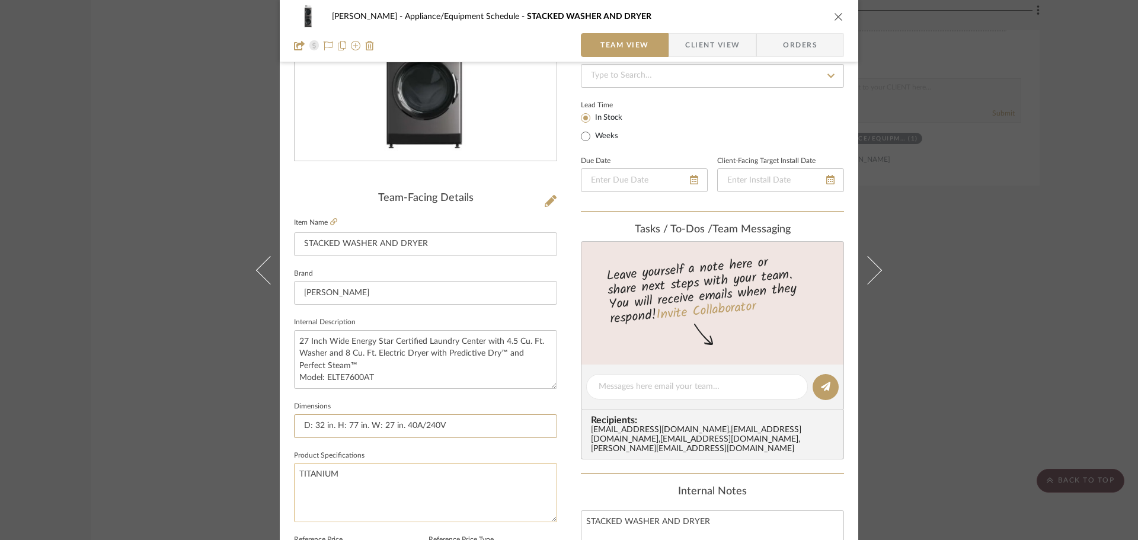
type input "D: 32 in. H: 77 in. W: 27 in. 40A/240V"
click at [464, 485] on textarea "TITANIUM" at bounding box center [425, 492] width 263 height 59
click at [834, 13] on icon "close" at bounding box center [838, 16] width 9 height 9
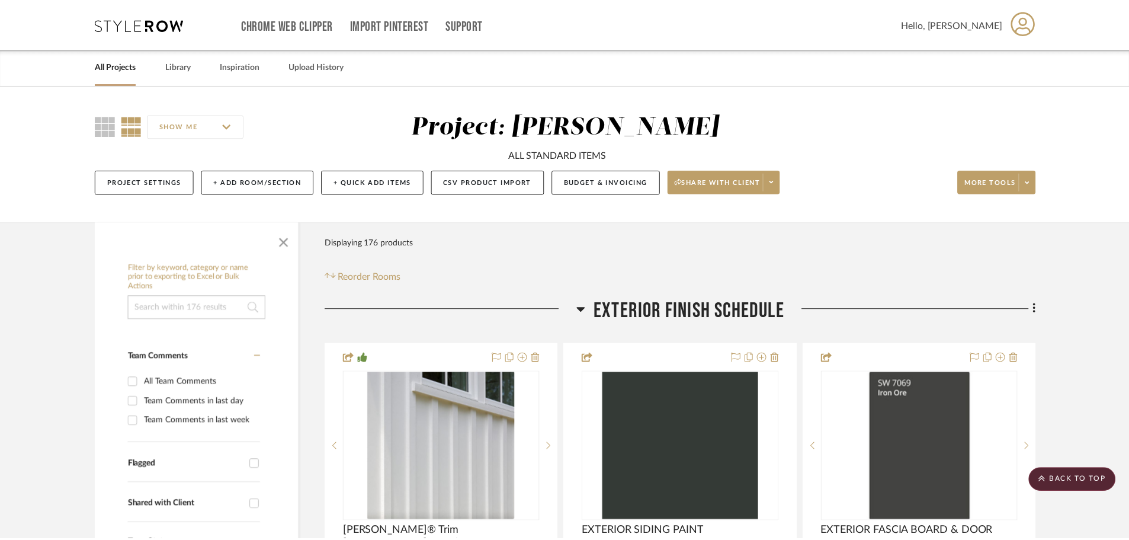
scroll to position [12383, 0]
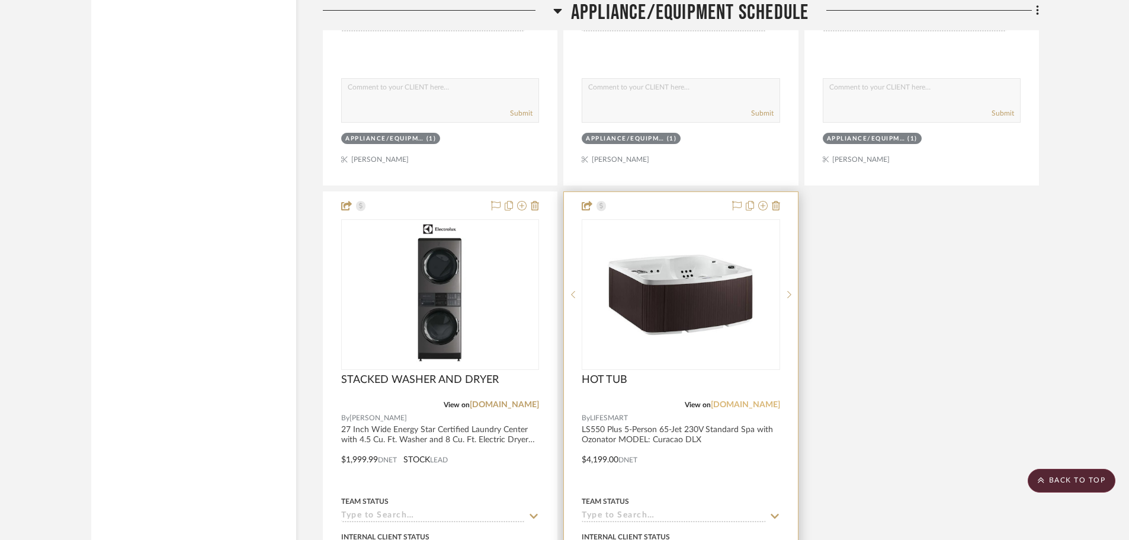
click at [764, 403] on link "[DOMAIN_NAME]" at bounding box center [745, 405] width 69 height 8
click at [662, 312] on img "0" at bounding box center [681, 294] width 148 height 148
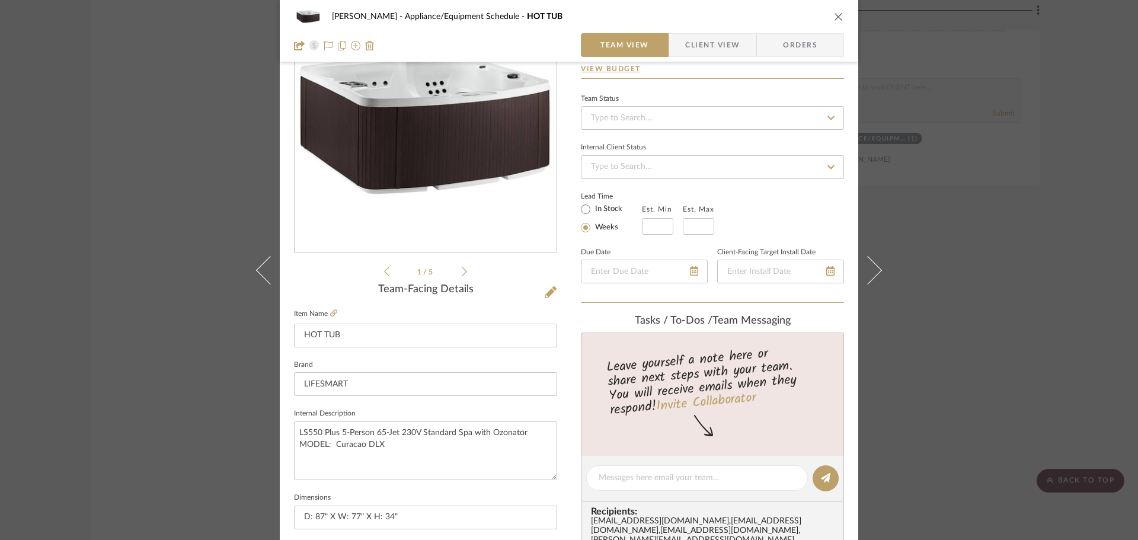
scroll to position [237, 0]
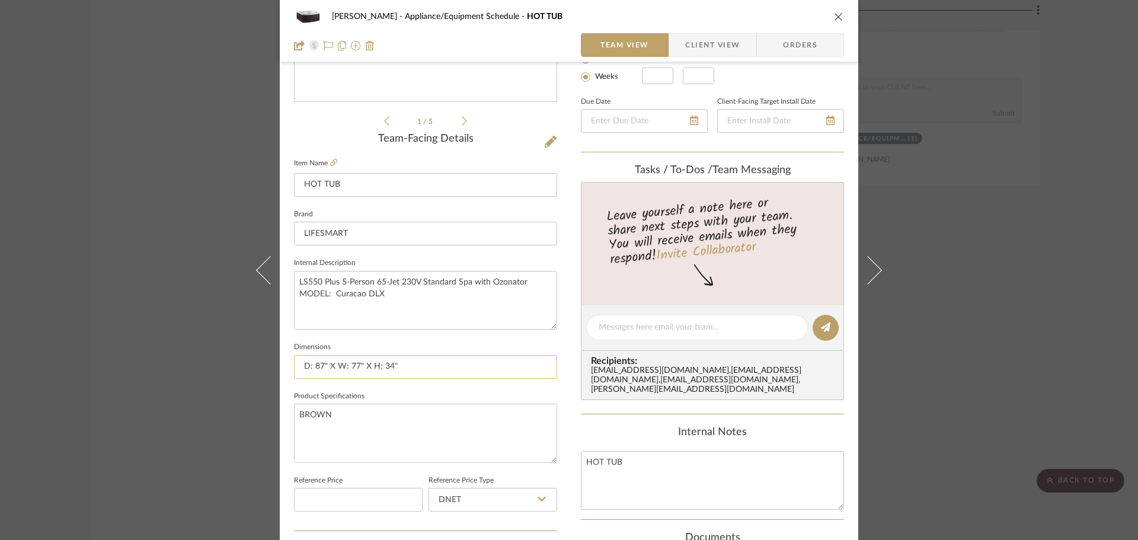
click at [431, 371] on input "D: 87" X W: 77" X H: 34"" at bounding box center [425, 367] width 263 height 24
type input "D: 87" X W: 77" X H: 34" 50A/"
type input "D: 87" X W: 77" X H: 34" 50A/230V"
click at [508, 441] on textarea "BROWN" at bounding box center [425, 432] width 263 height 59
click at [837, 21] on button "close" at bounding box center [838, 16] width 11 height 11
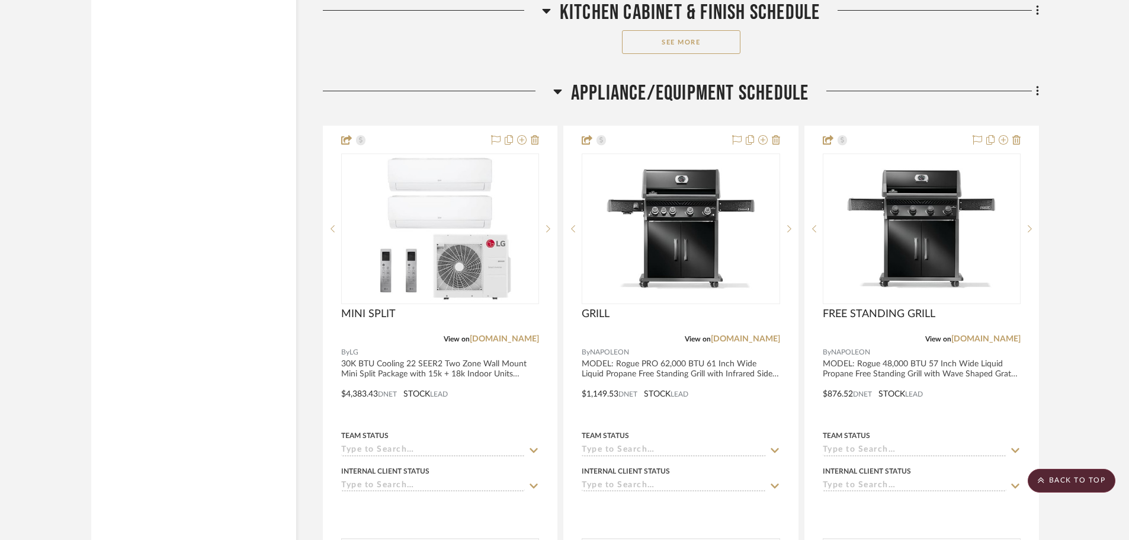
scroll to position [10961, 0]
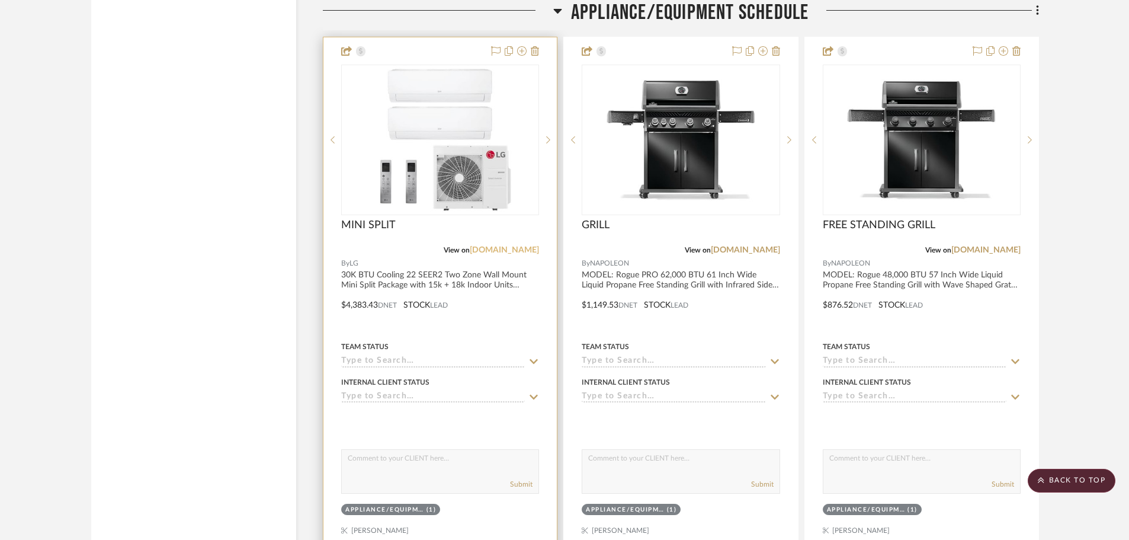
click at [527, 249] on link "[DOMAIN_NAME]" at bounding box center [504, 250] width 69 height 8
click at [462, 206] on img "0" at bounding box center [440, 140] width 148 height 148
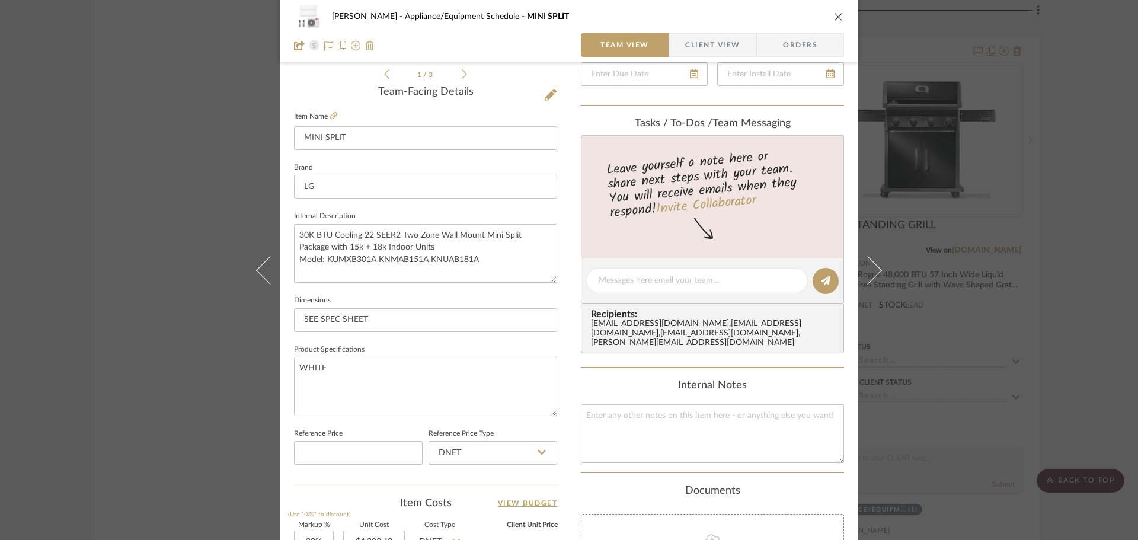
scroll to position [296, 0]
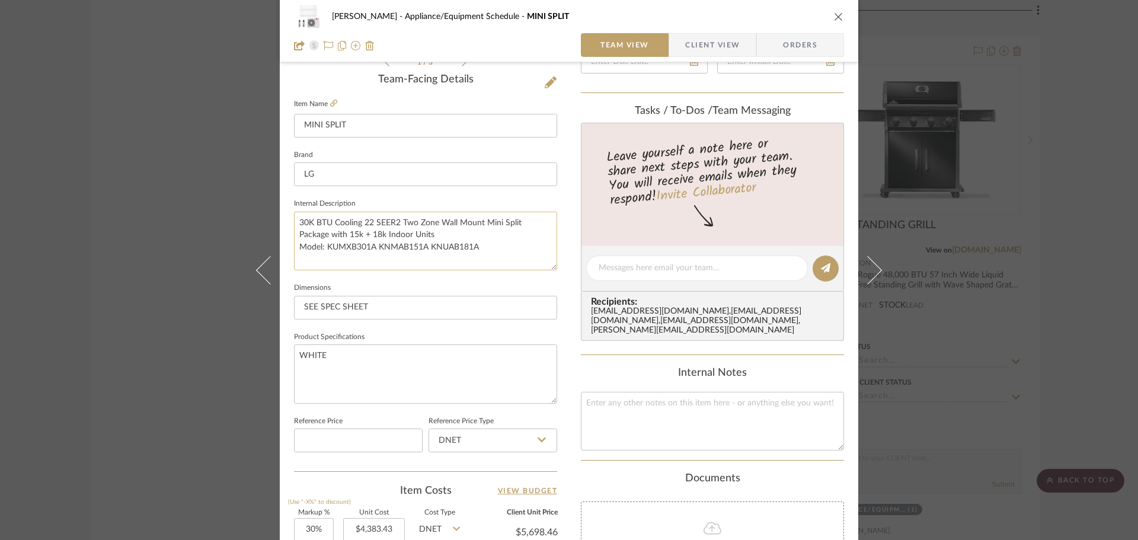
click at [508, 238] on textarea "30K BTU Cooling 22 SEER2 Two Zone Wall Mount Mini Split Package with 15k + 18k …" at bounding box center [425, 241] width 263 height 59
click at [475, 245] on textarea "30K BTU Cooling 22 SEER2 Two Zone Wall Mount Mini Split Package with 15k + 18k …" at bounding box center [425, 241] width 263 height 59
click at [448, 308] on input "SEE SPEC SHEET" at bounding box center [425, 308] width 263 height 24
click at [441, 303] on input "SEE SPEC SHEET" at bounding box center [425, 308] width 263 height 24
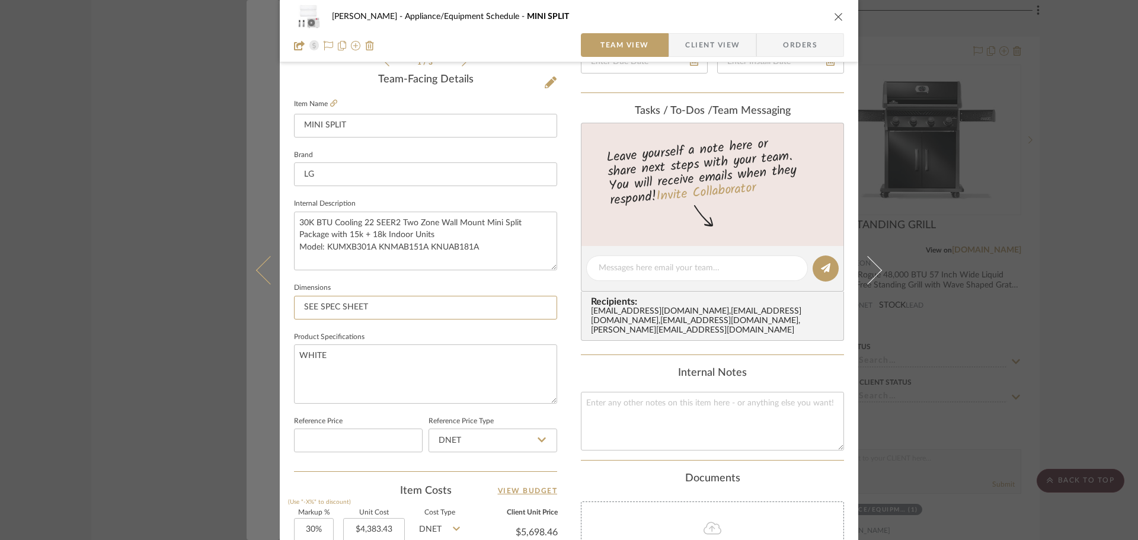
drag, startPoint x: 376, startPoint y: 310, endPoint x: 267, endPoint y: 312, distance: 109.0
click at [268, 312] on mat-dialog-content "[PERSON_NAME] Appliance/Equipment Schedule MINI SPLIT Team View Client View Ord…" at bounding box center [568, 260] width 645 height 1094
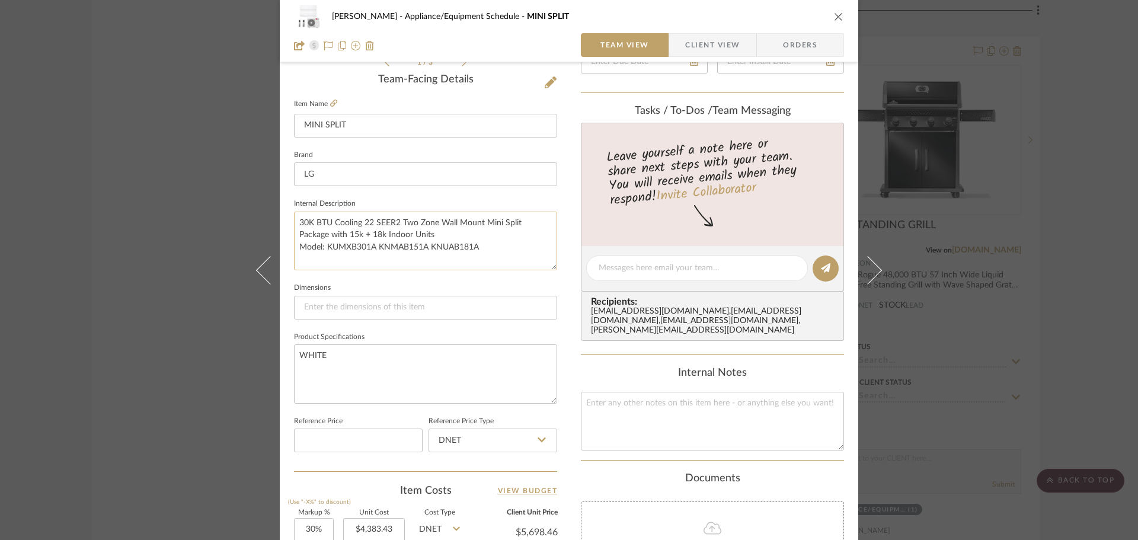
click at [324, 246] on textarea "30K BTU Cooling 22 SEER2 Two Zone Wall Mount Mini Split Package with 15k + 18k …" at bounding box center [425, 241] width 263 height 59
drag, startPoint x: 324, startPoint y: 246, endPoint x: 369, endPoint y: 247, distance: 45.0
click at [369, 247] on textarea "30K BTU Cooling 22 SEER2 Two Zone Wall Mount Mini Split Package with 15k + 18k …" at bounding box center [425, 241] width 263 height 59
click at [333, 307] on input at bounding box center [425, 308] width 263 height 24
click at [374, 246] on textarea "30K BTU Cooling 22 SEER2 Two Zone Wall Mount Mini Split Package with 15k + 18k …" at bounding box center [425, 241] width 263 height 59
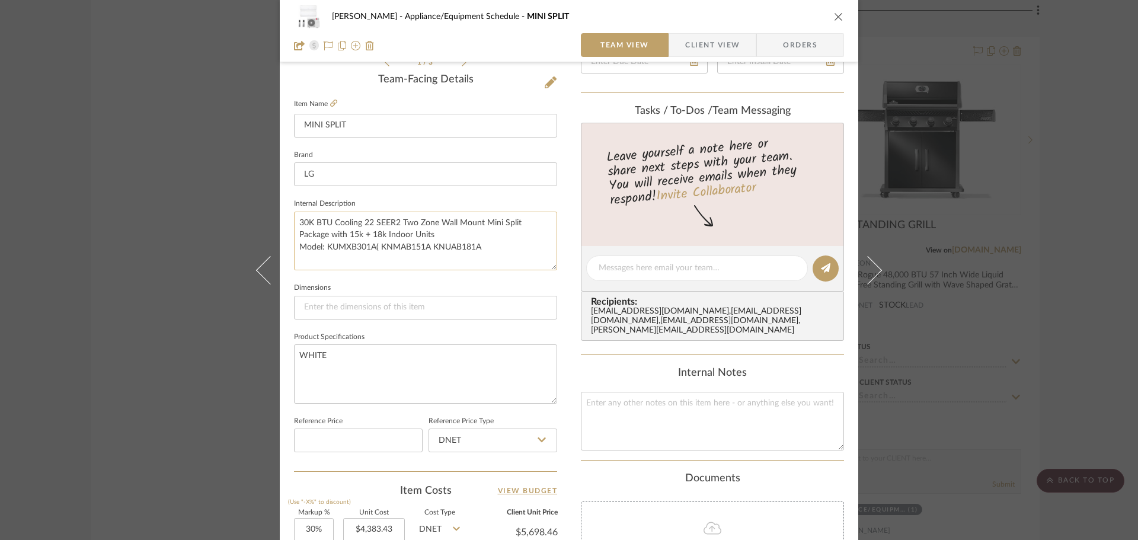
paste textarea "UMXB301AK"
type textarea "30K BTU Cooling 22 SEER2 Two Zone Wall Mount Mini Split Package with 15k + 18k …"
click at [376, 246] on textarea "30K BTU Cooling 22 SEER2 Two Zone Wall Mount Mini Split Package with 15k + 18k …" at bounding box center [425, 241] width 263 height 59
click at [376, 248] on textarea "30K BTU Cooling 22 SEER2 Two Zone Wall Mount Mini Split Package with 15k + 18k …" at bounding box center [425, 241] width 263 height 59
paste textarea "Amperage: 19 A Voltage: 208, 230V"
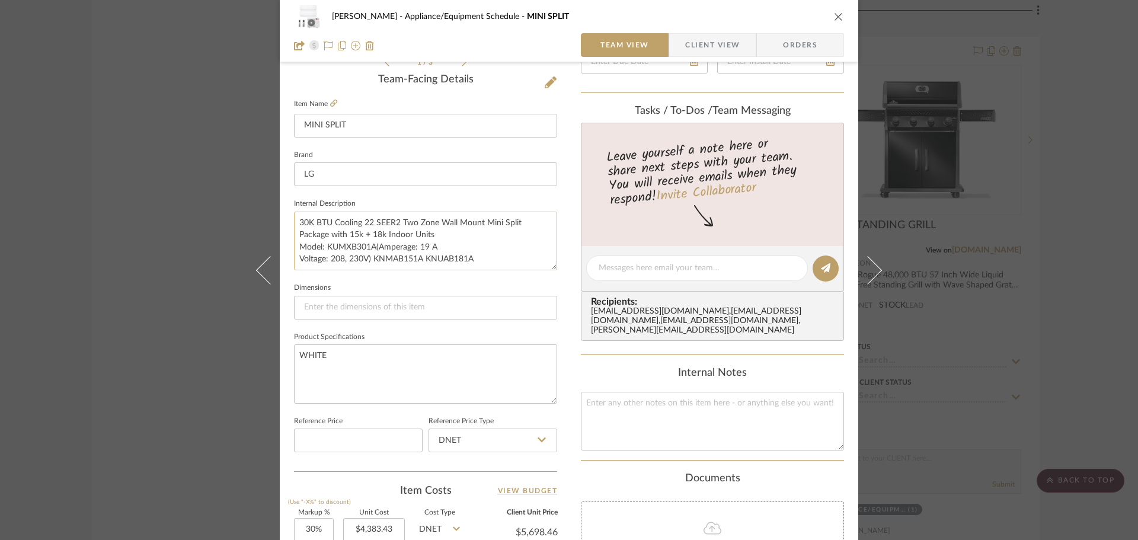
click at [419, 259] on textarea "30K BTU Cooling 22 SEER2 Two Zone Wall Mount Mini Split Package with 15k + 18k …" at bounding box center [425, 241] width 263 height 59
type textarea "30K BTU Cooling 22 SEER2 Two Zone Wall Mount Mini Split Package with 15k + 18k …"
paste textarea "Amperage: 0.4 A Voltage: 208, 230V"
click at [421, 262] on textarea "30K BTU Cooling 22 SEER2 Two Zone Wall Mount Mini Split Package with 15k + 18k …" at bounding box center [425, 241] width 263 height 59
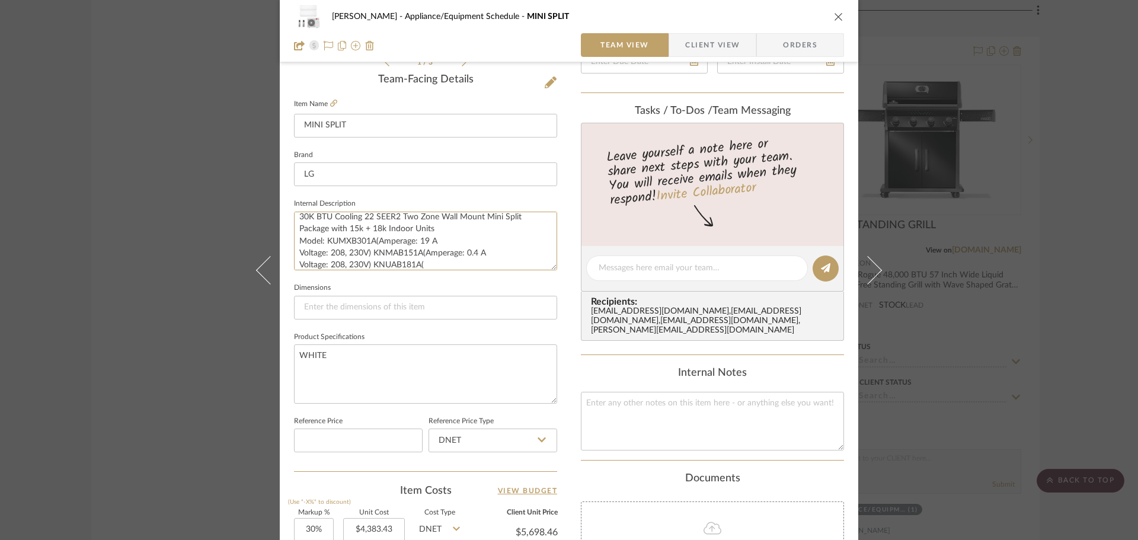
type textarea "30K BTU Cooling 22 SEER2 Two Zone Wall Mount Mini Split Package with 15k + 18k …"
paste textarea "Amperage: 0.4 A Voltage: 208, 230V"
click at [406, 255] on textarea "30K BTU Cooling 22 SEER2 Two Zone Wall Mount Mini Split Package with 15k + 18k …" at bounding box center [425, 241] width 263 height 59
type textarea "30K BTU Cooling 22 SEER2 Two Zone Wall Mount Mini Split Package with 15k + 18k …"
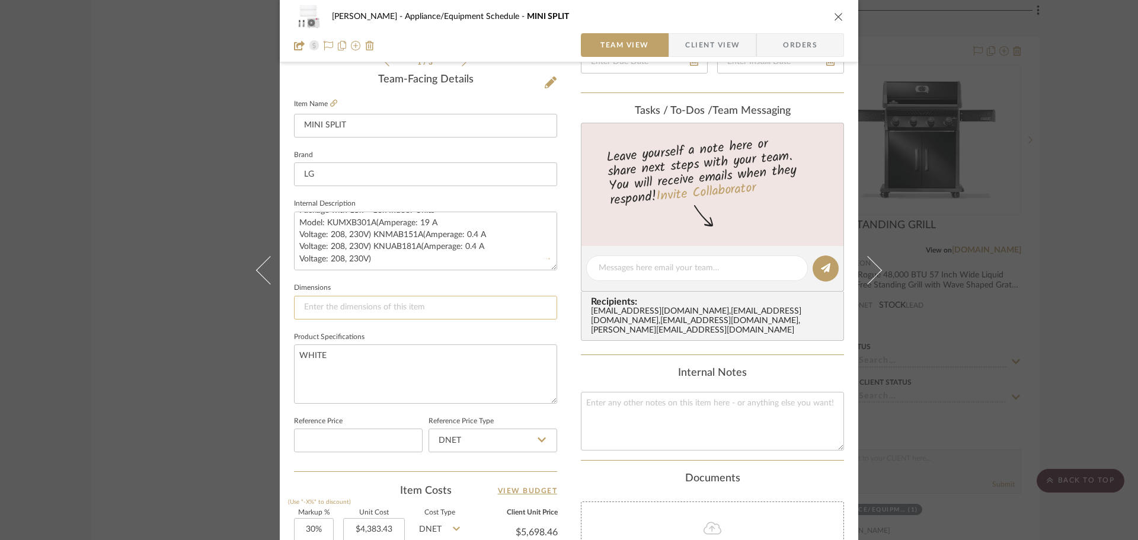
click at [500, 312] on input at bounding box center [425, 308] width 263 height 24
type input "SEE SPEC SHEET"
click at [433, 357] on textarea "WHITE" at bounding box center [425, 373] width 263 height 59
click at [839, 18] on button "close" at bounding box center [838, 16] width 11 height 11
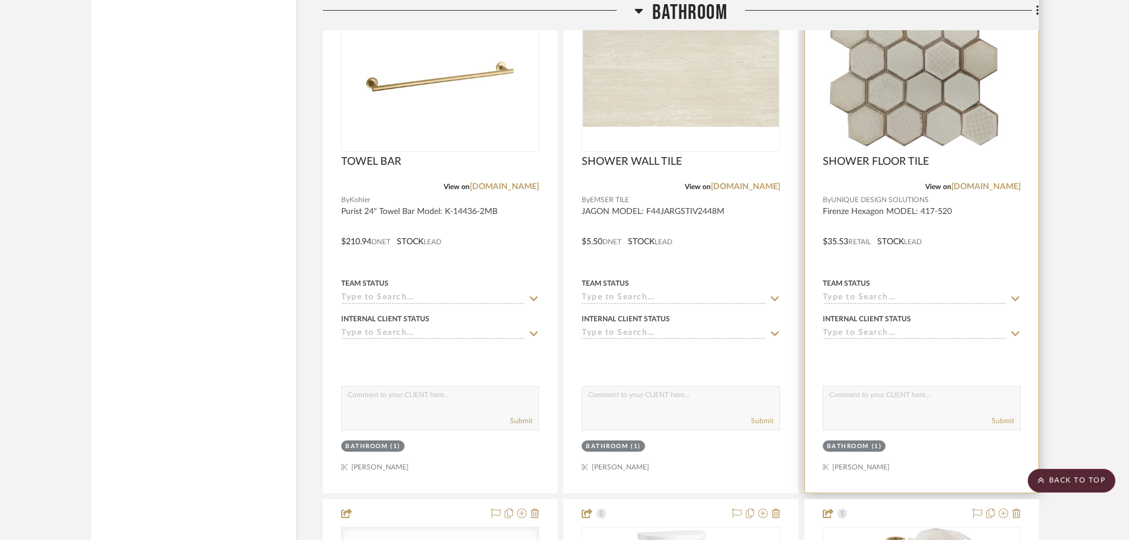
scroll to position [14634, 0]
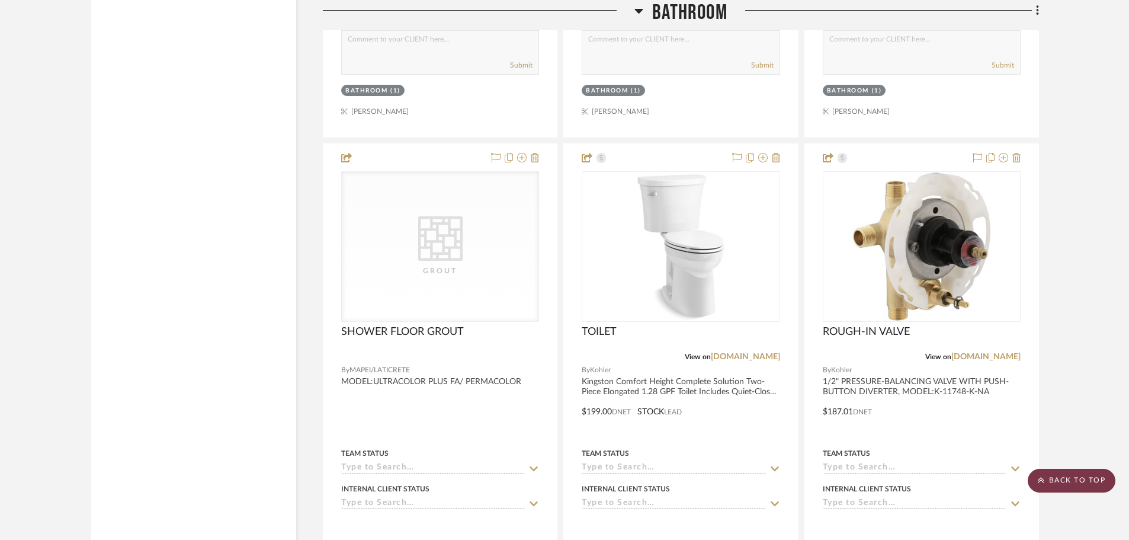
click at [1087, 478] on scroll-to-top-button "BACK TO TOP" at bounding box center [1072, 481] width 88 height 24
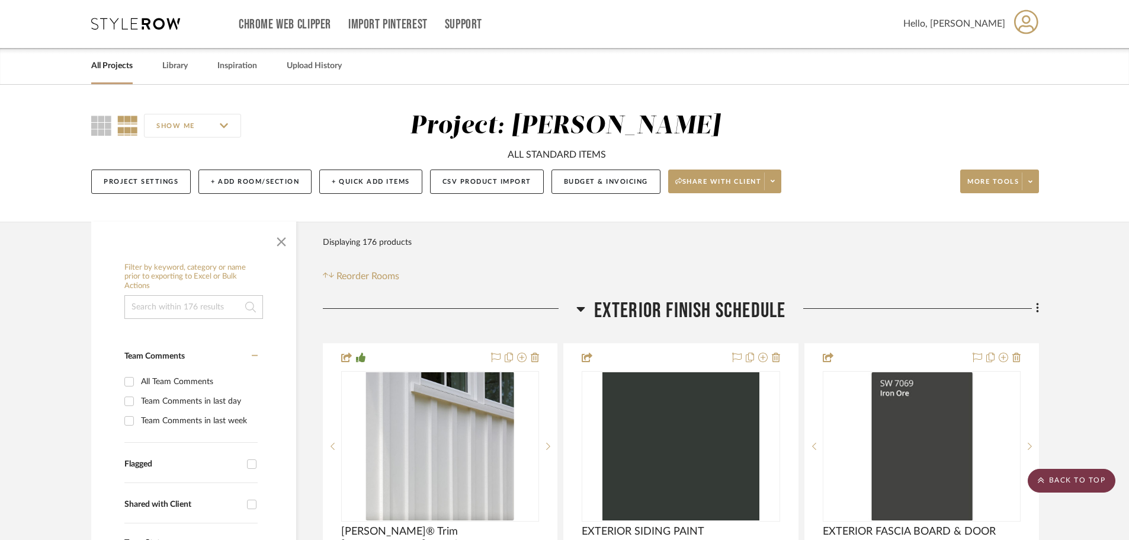
scroll to position [0, 0]
click at [1033, 118] on div "SHOW ME Project: [PERSON_NAME] ALL STANDARD ITEMS Project Settings + Add Room/S…" at bounding box center [564, 157] width 982 height 90
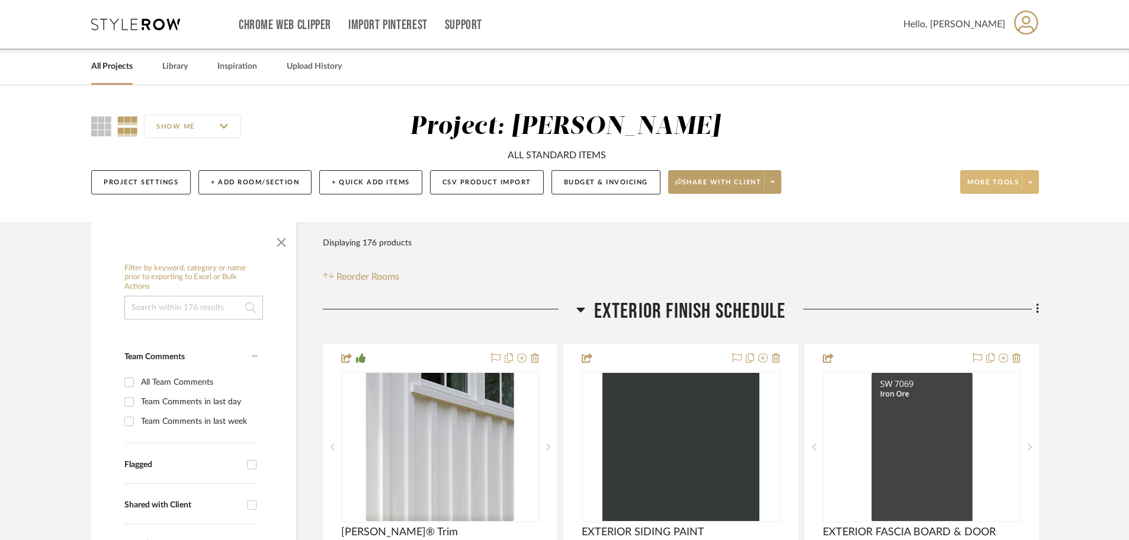
click at [1027, 175] on span at bounding box center [1030, 182] width 17 height 18
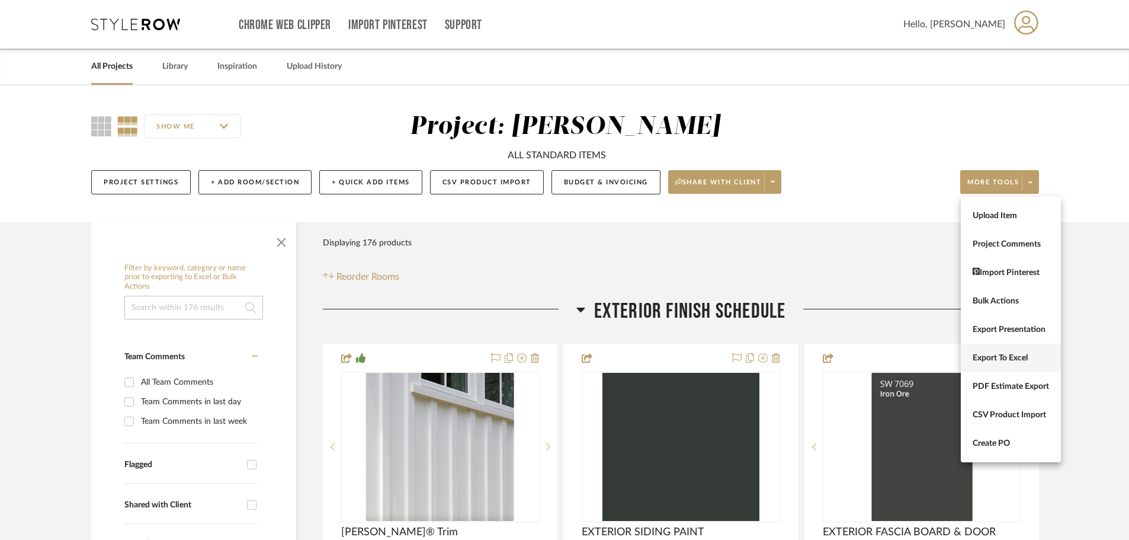
click at [1022, 353] on span "Export To Excel" at bounding box center [1011, 358] width 76 height 10
